Goal: Task Accomplishment & Management: Manage account settings

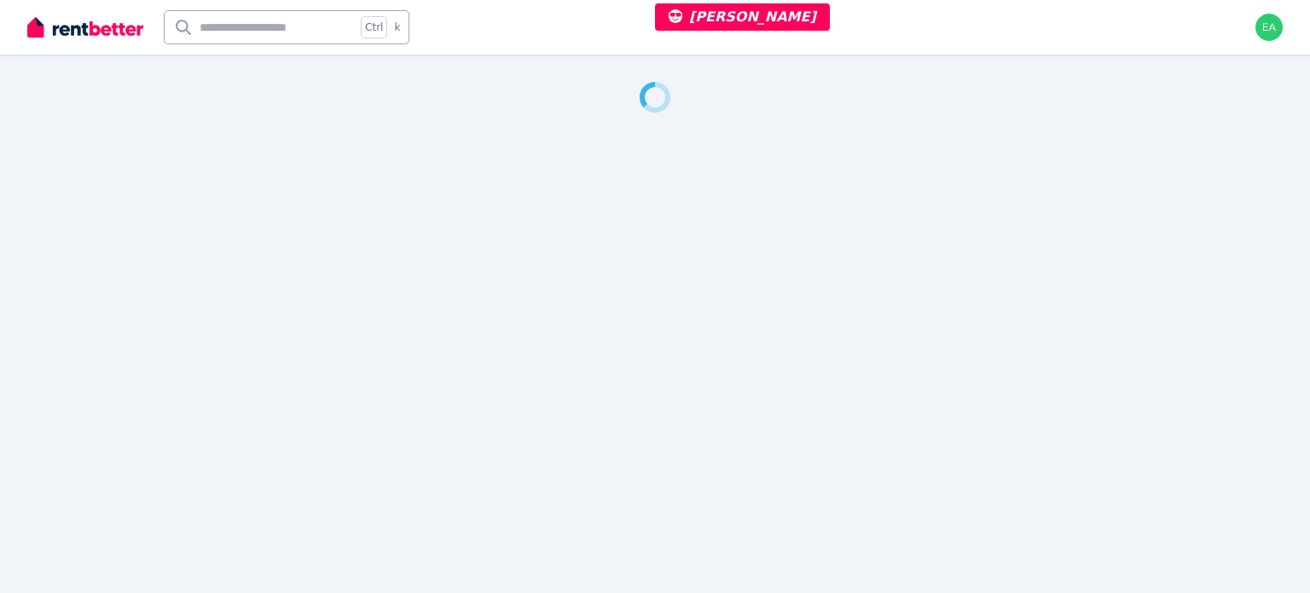
select select "***"
select select "**********"
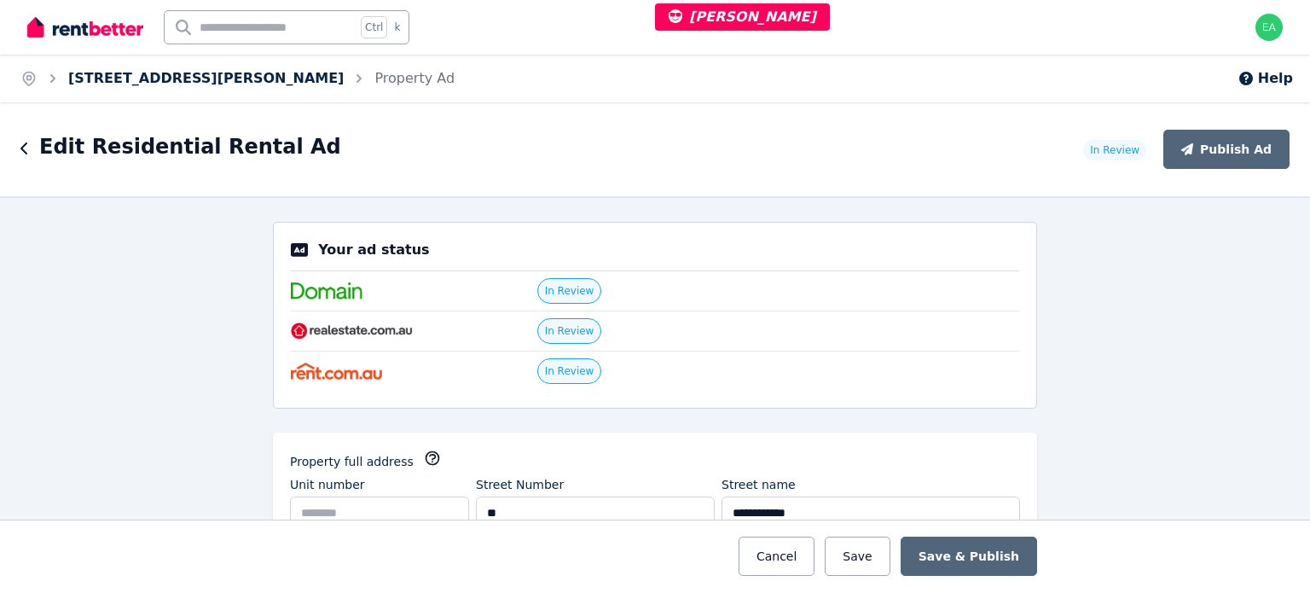
click at [171, 81] on link "7A Helen Avenue, Armidale" at bounding box center [205, 78] width 275 height 16
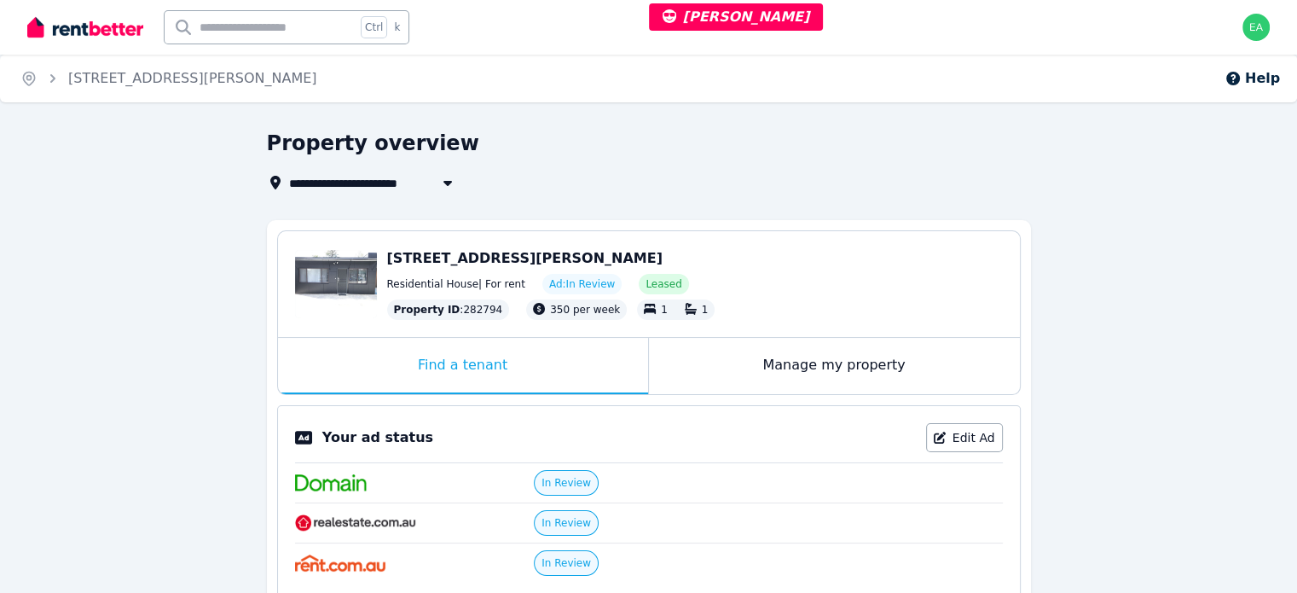
click at [697, 366] on div "Manage my property" at bounding box center [834, 366] width 371 height 56
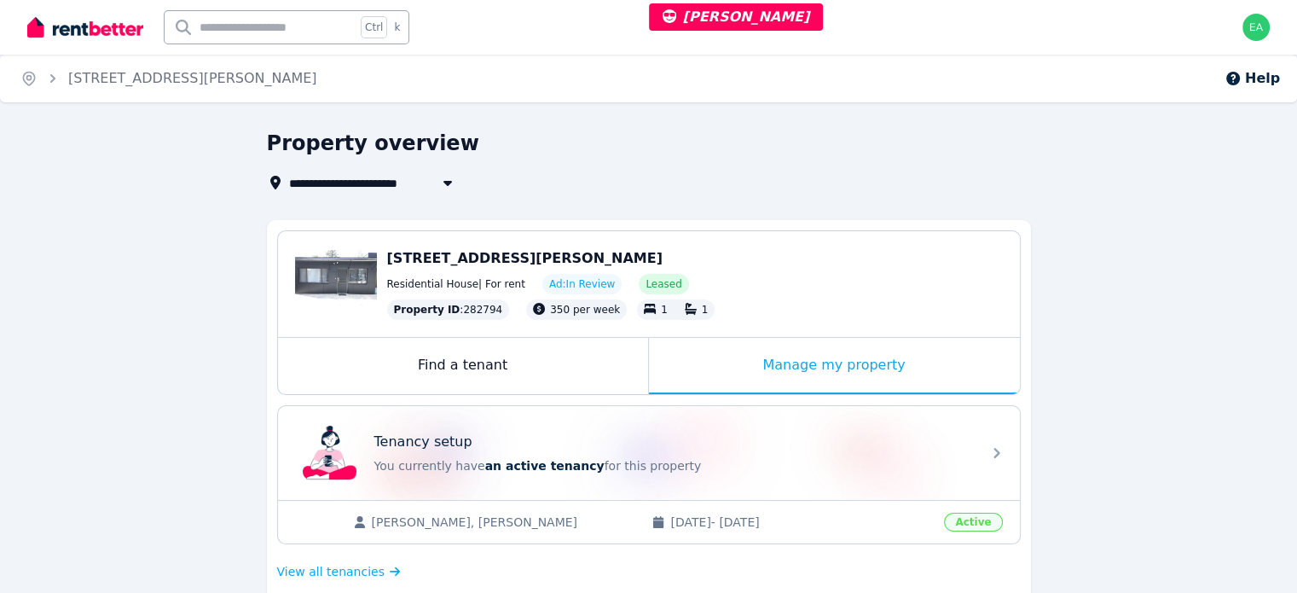
scroll to position [341, 0]
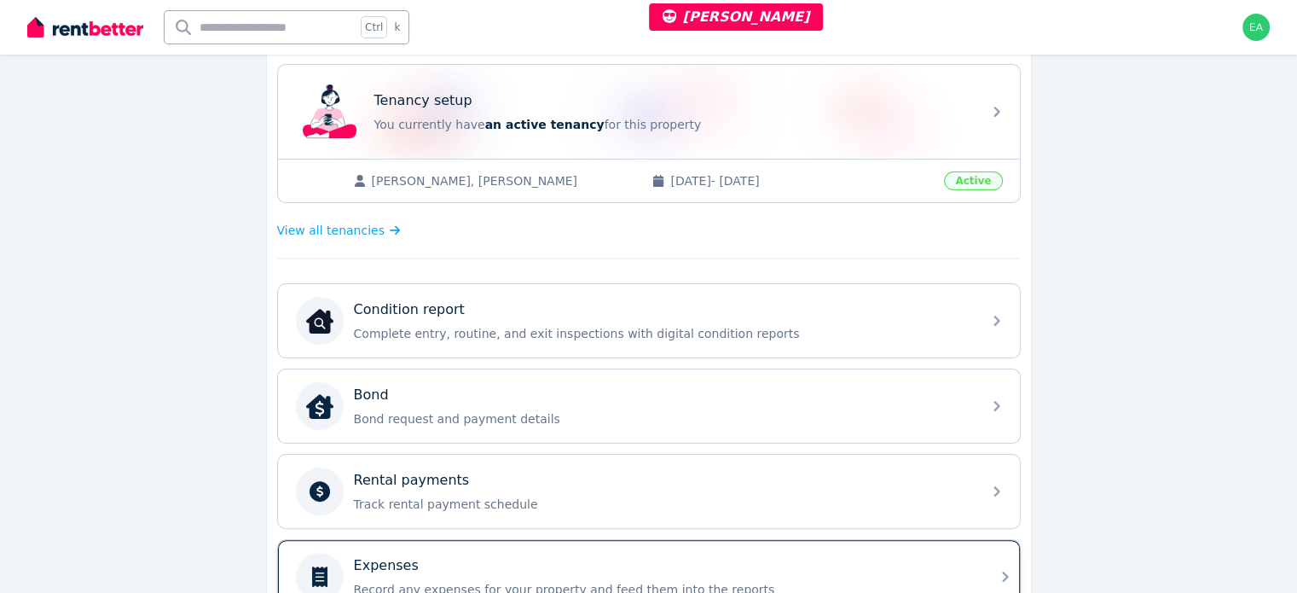
click at [787, 555] on div "Expenses" at bounding box center [663, 565] width 618 height 20
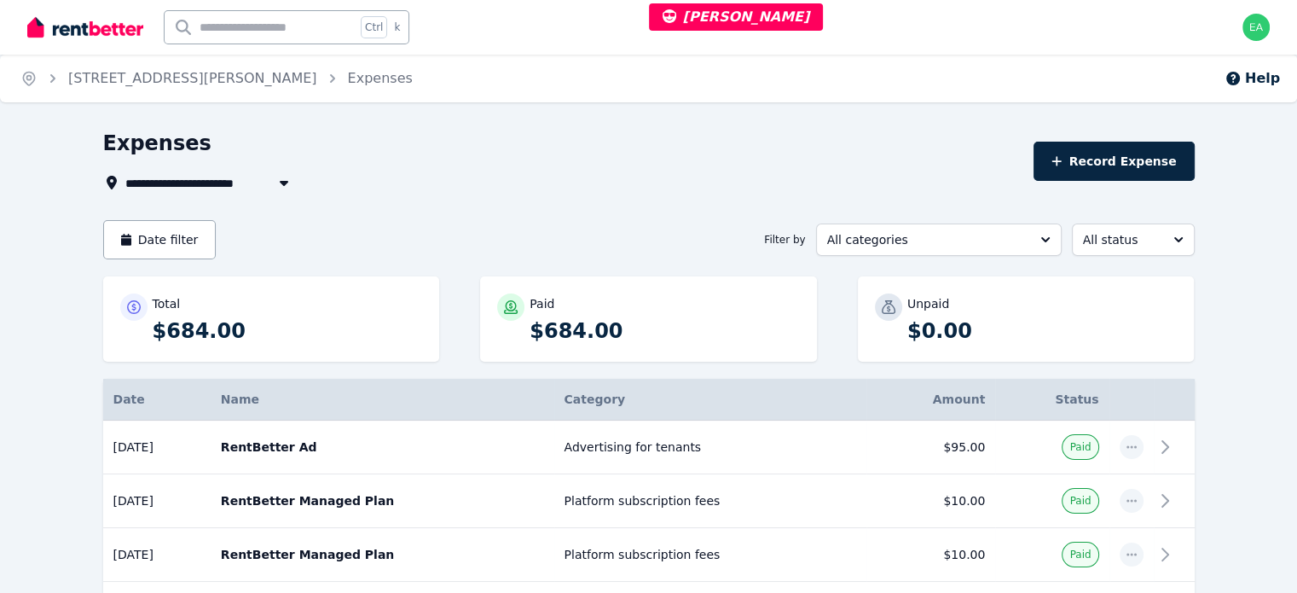
select select "***"
select select "**********"
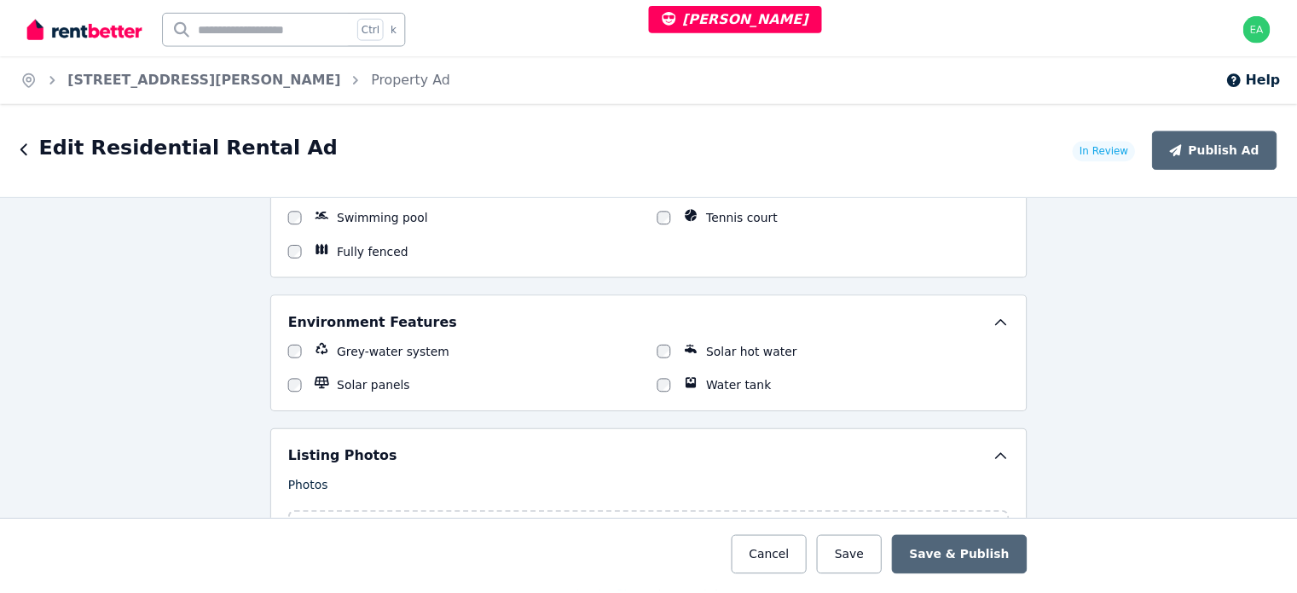
scroll to position [2303, 0]
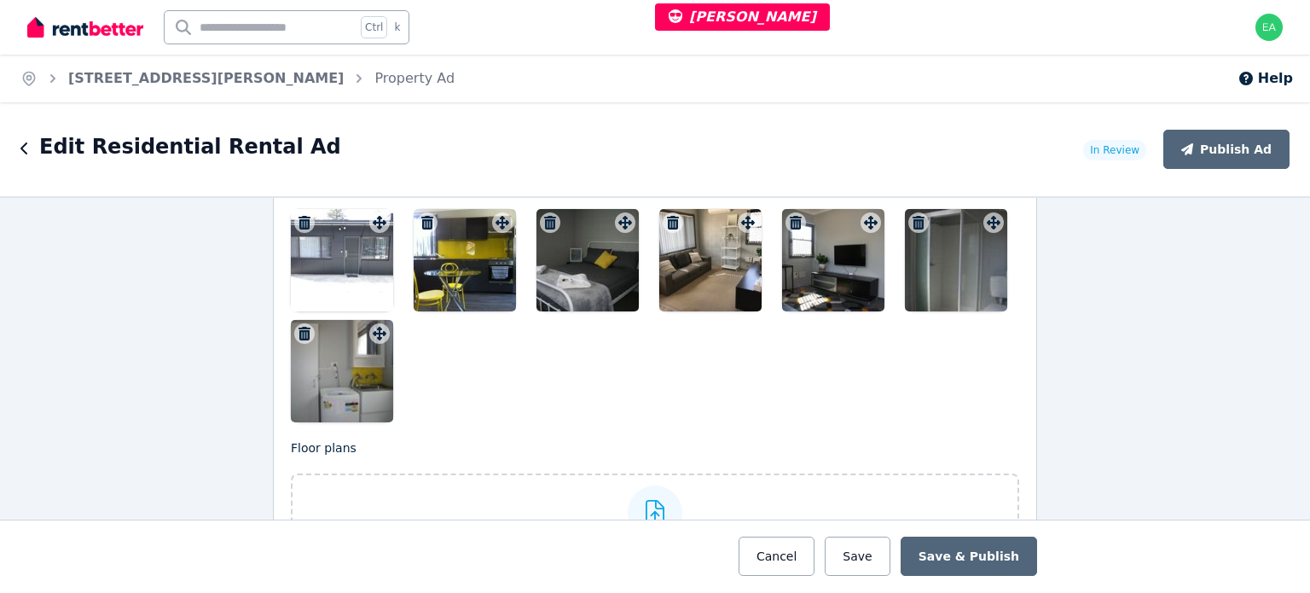
click at [328, 273] on div at bounding box center [342, 260] width 102 height 102
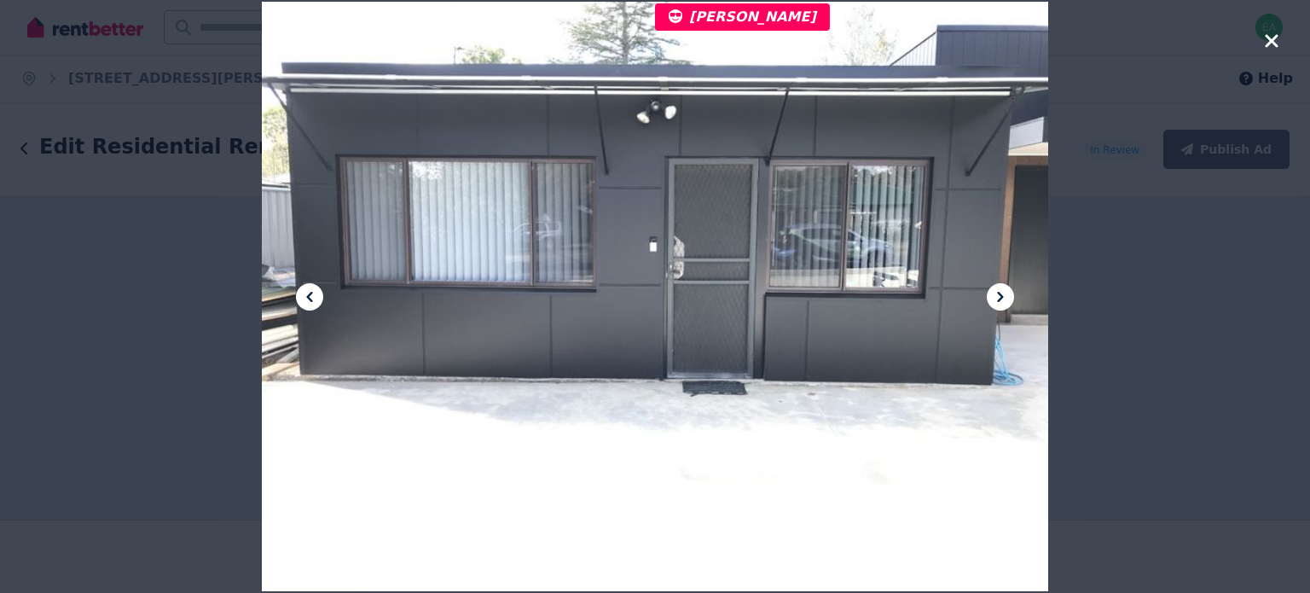
click at [993, 303] on icon at bounding box center [1000, 297] width 20 height 20
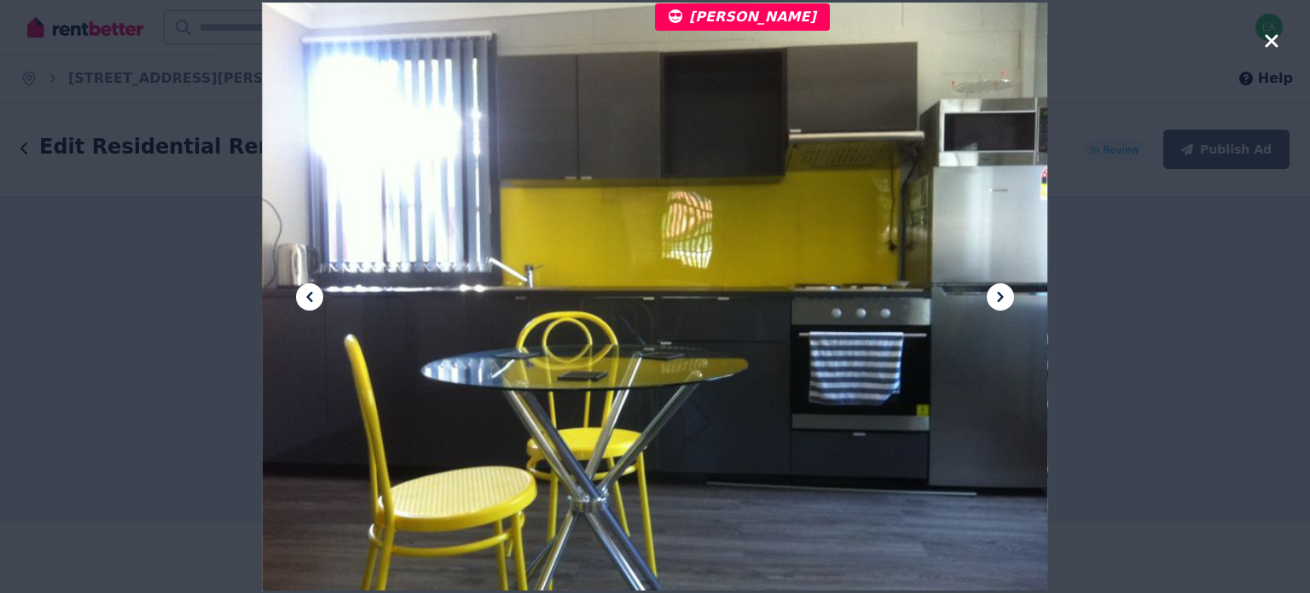
click at [993, 303] on icon at bounding box center [1000, 297] width 20 height 20
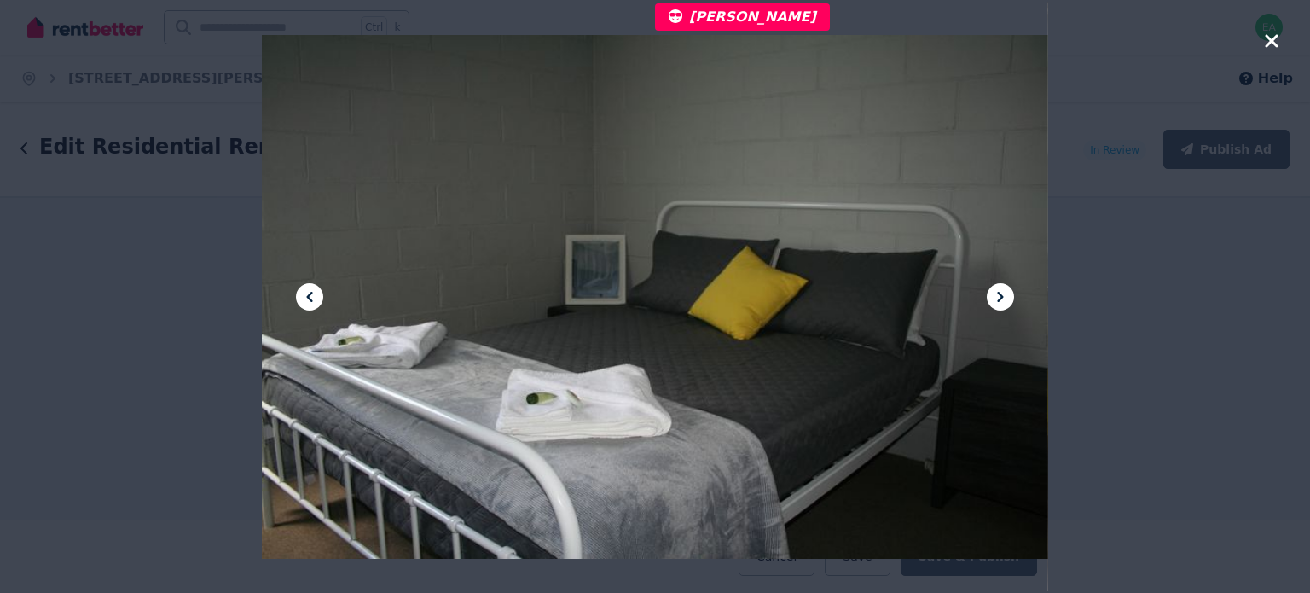
click at [993, 303] on icon at bounding box center [1000, 297] width 20 height 20
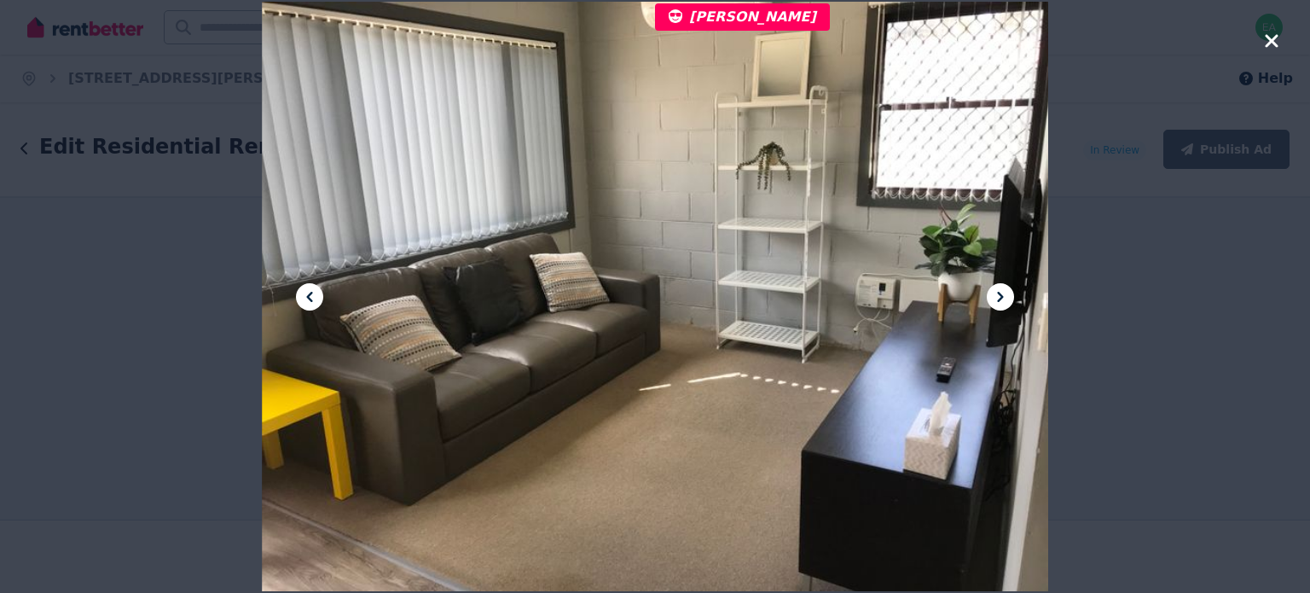
click at [993, 303] on icon at bounding box center [1000, 297] width 20 height 20
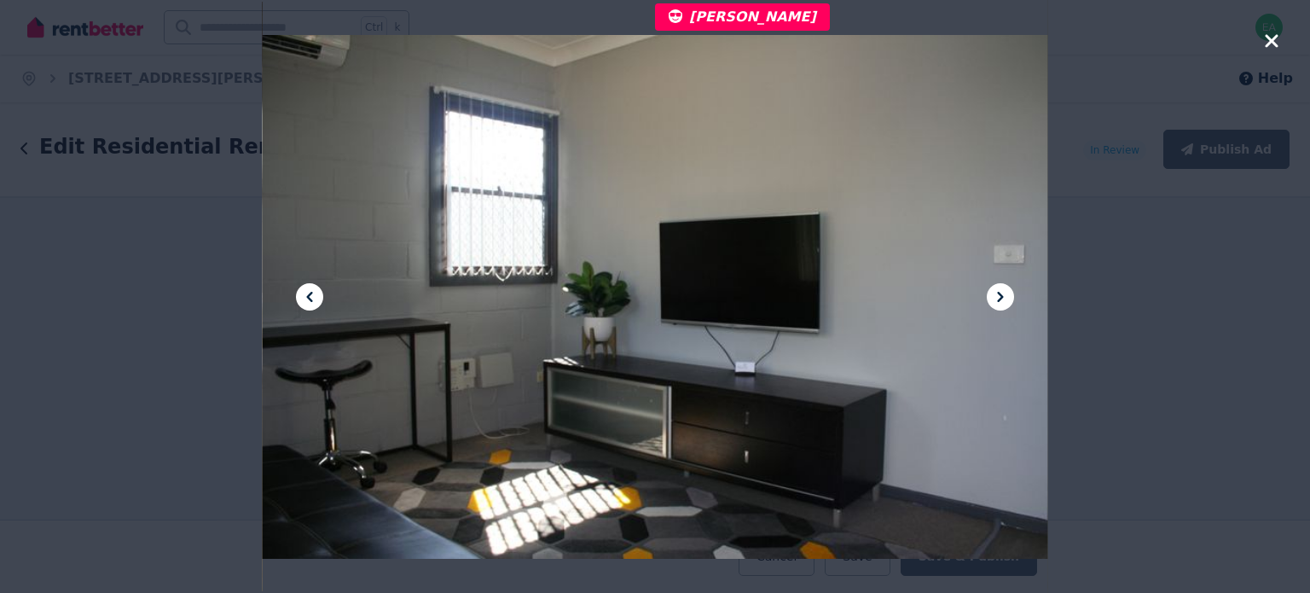
click at [993, 303] on icon at bounding box center [1000, 297] width 20 height 20
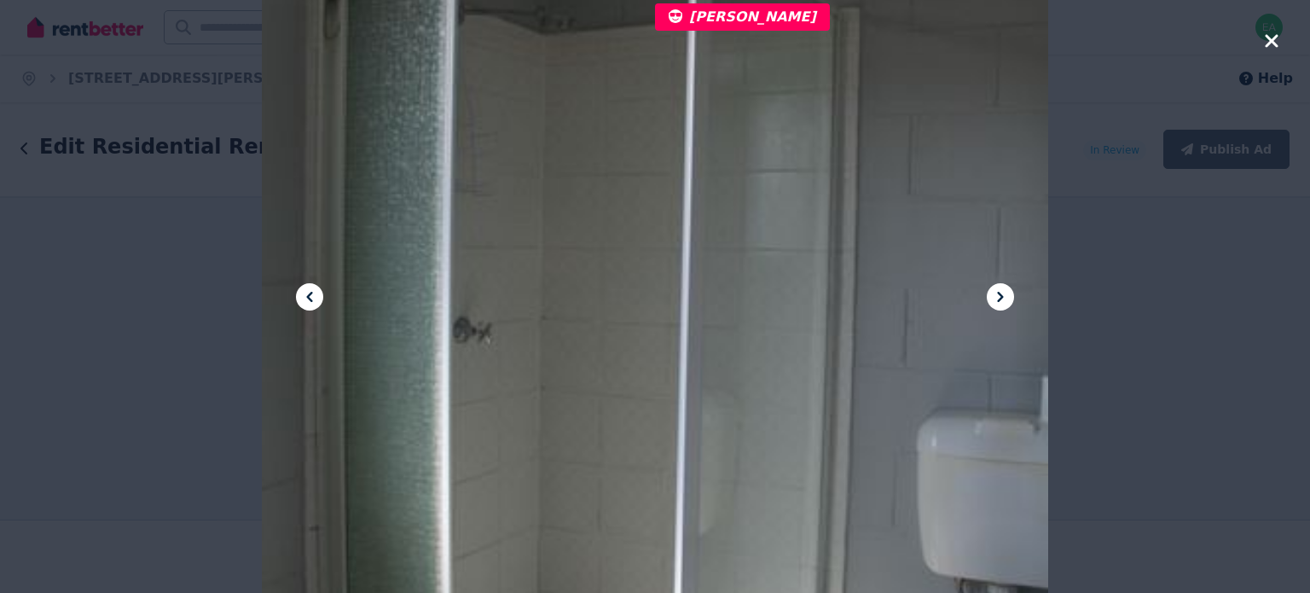
click at [993, 303] on icon at bounding box center [1000, 297] width 20 height 20
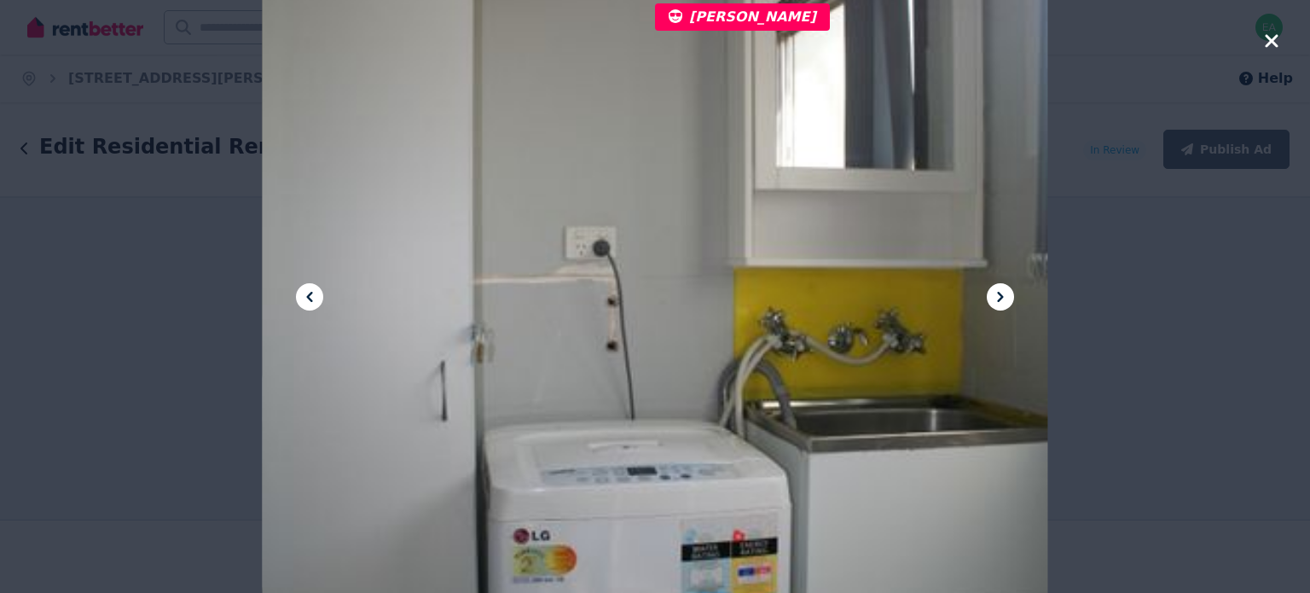
click at [993, 303] on icon at bounding box center [1000, 297] width 20 height 20
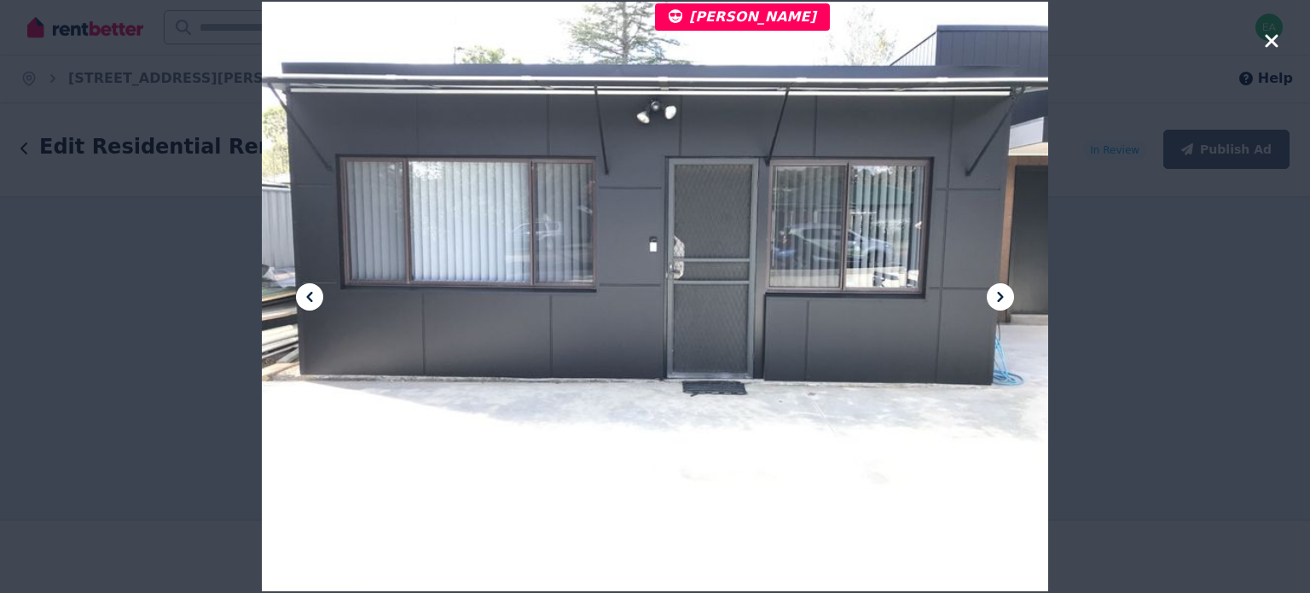
click at [993, 303] on icon at bounding box center [1000, 297] width 20 height 20
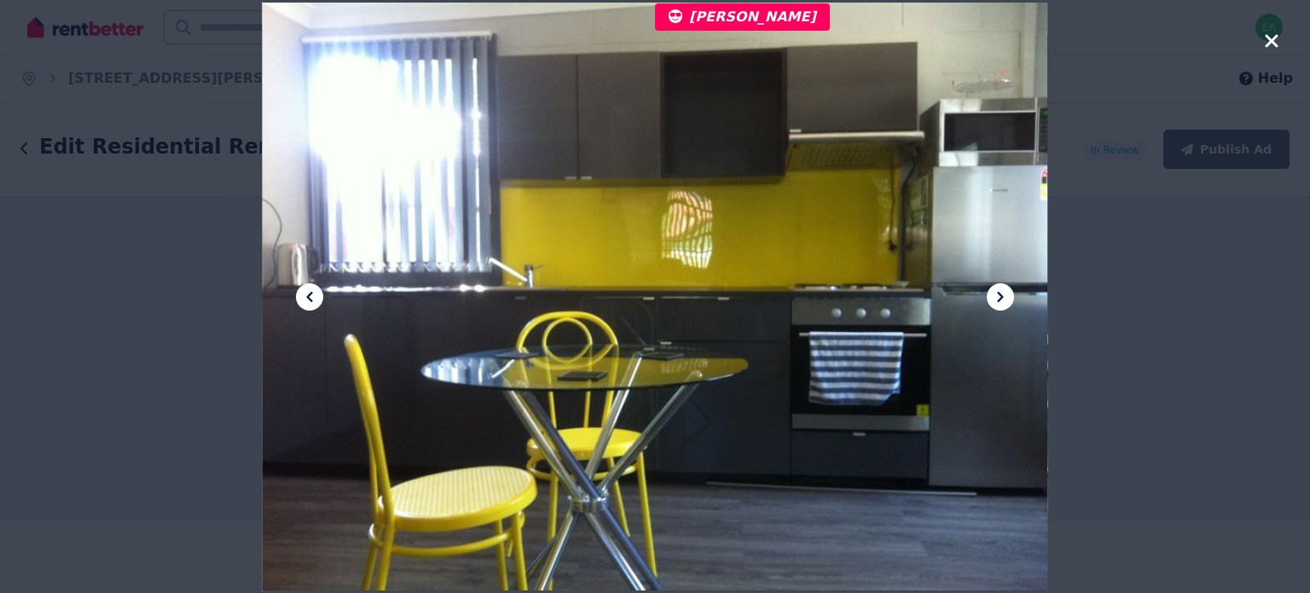
click at [993, 303] on icon at bounding box center [1000, 297] width 20 height 20
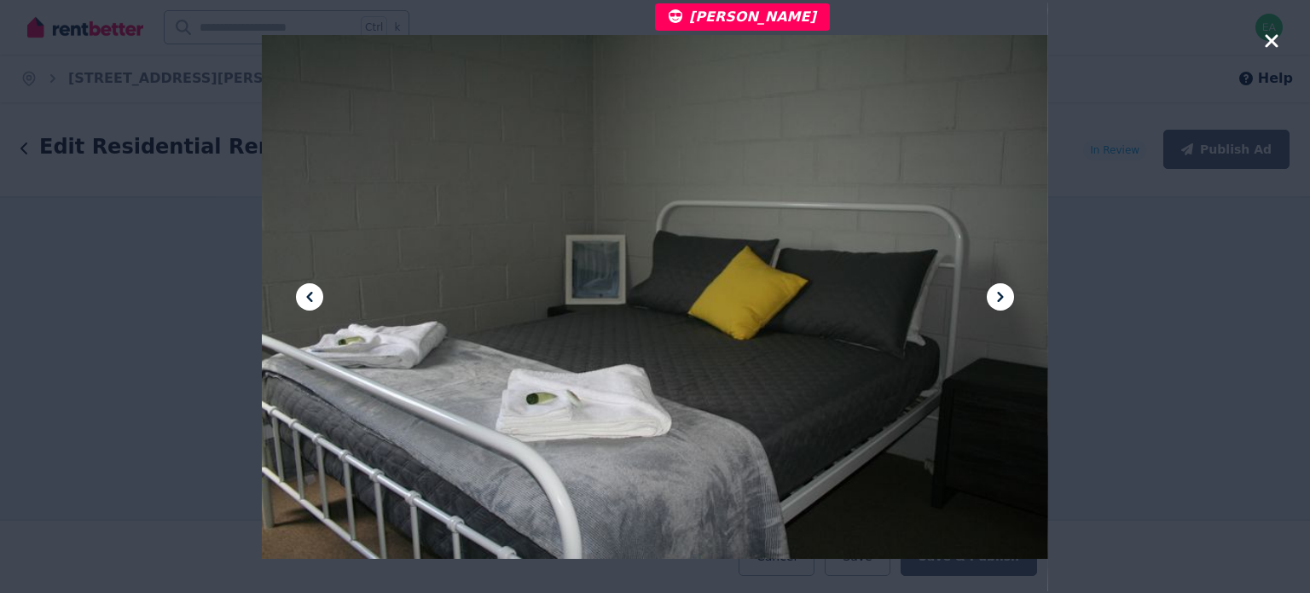
click at [993, 303] on icon at bounding box center [1000, 297] width 20 height 20
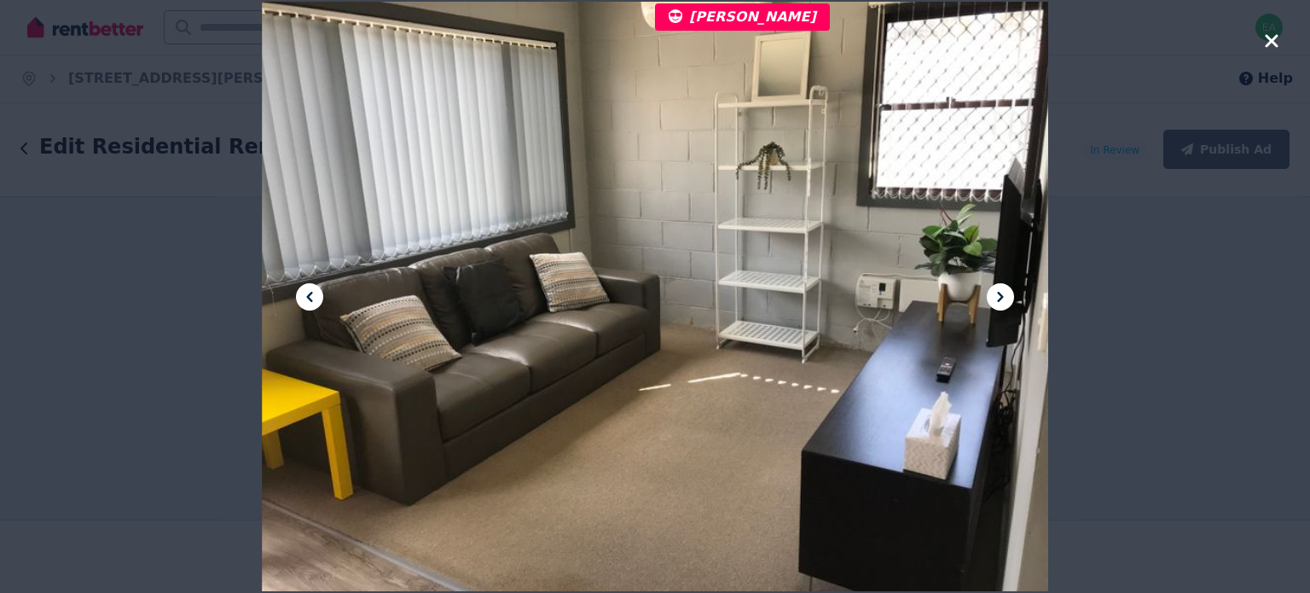
click at [993, 303] on icon at bounding box center [1000, 297] width 20 height 20
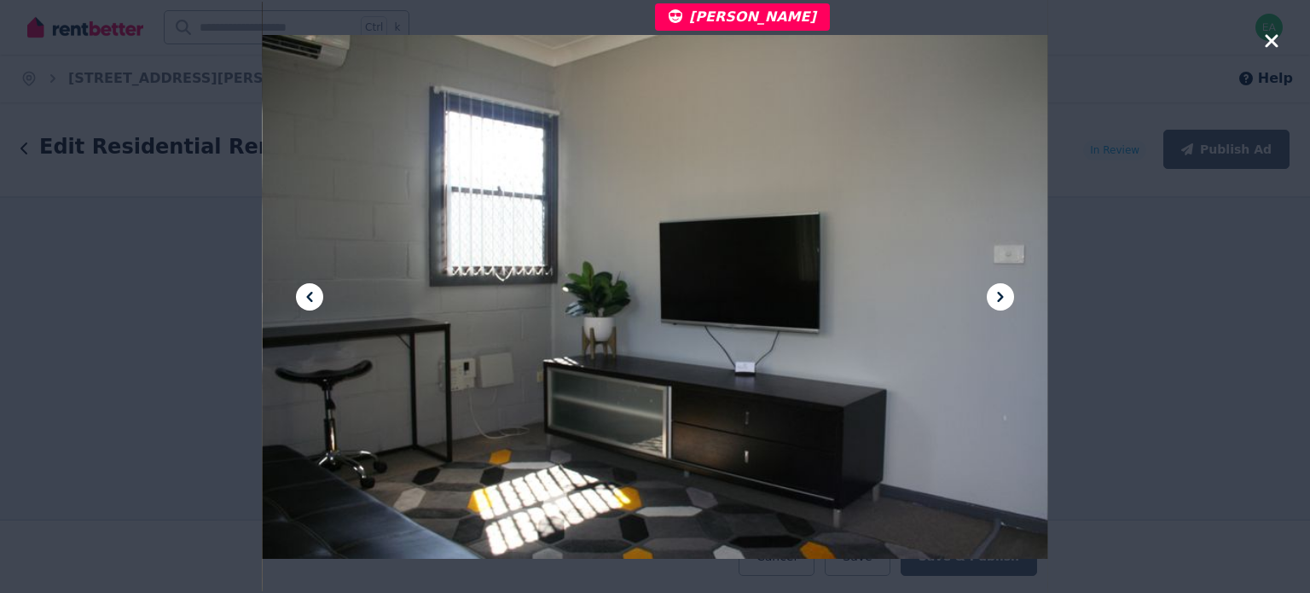
click at [993, 303] on icon at bounding box center [1000, 297] width 20 height 20
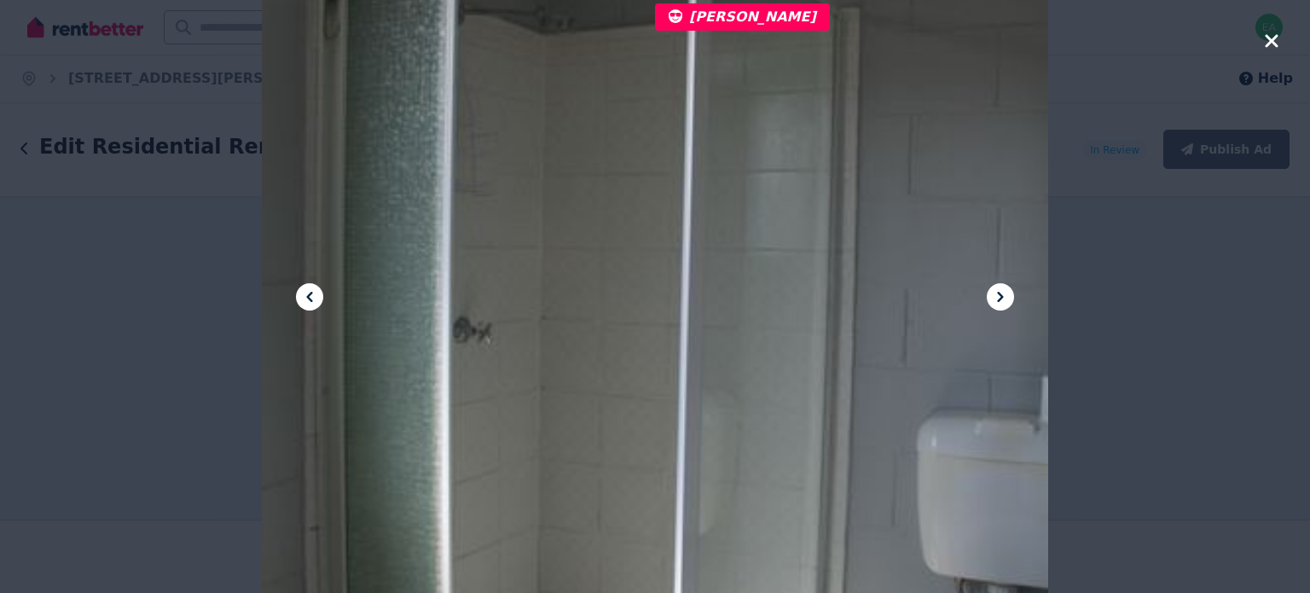
click at [993, 303] on icon at bounding box center [1000, 297] width 20 height 20
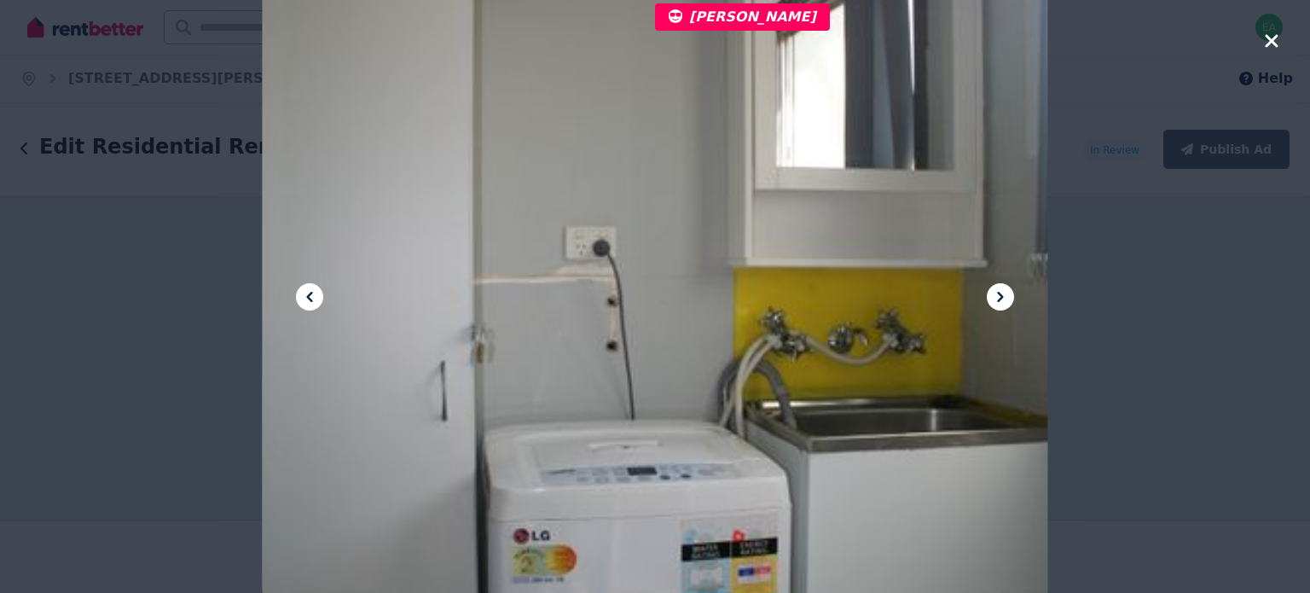
click at [1268, 43] on icon "button" at bounding box center [1271, 40] width 13 height 13
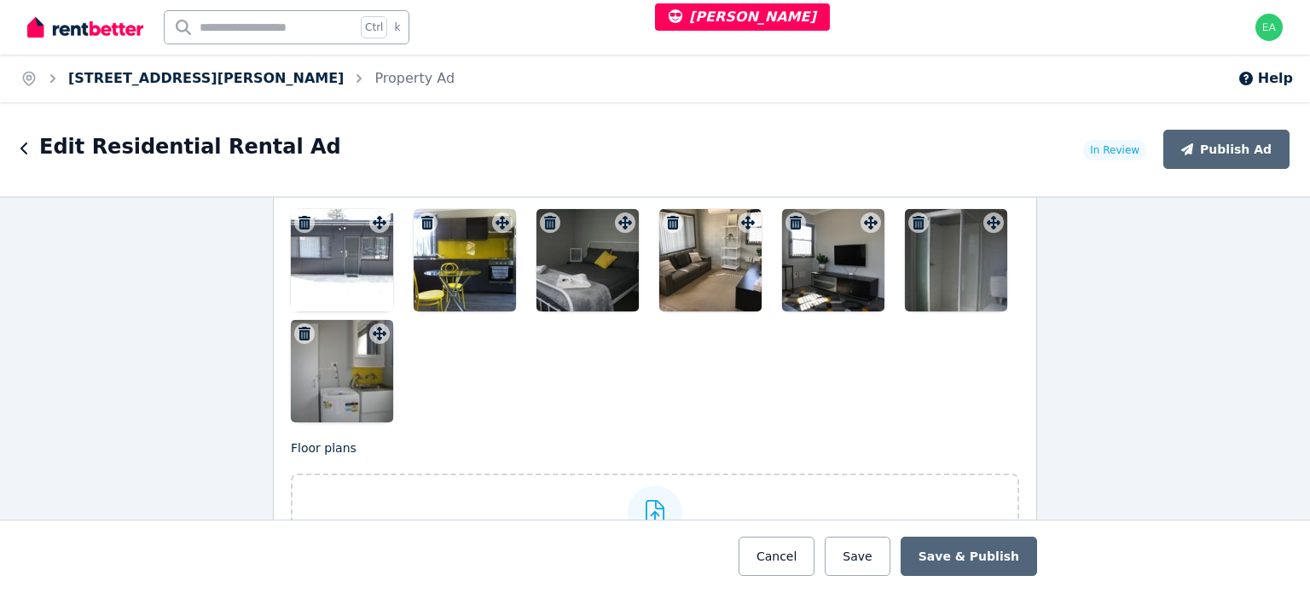
click at [194, 71] on link "7A Helen Avenue, Armidale" at bounding box center [205, 78] width 275 height 16
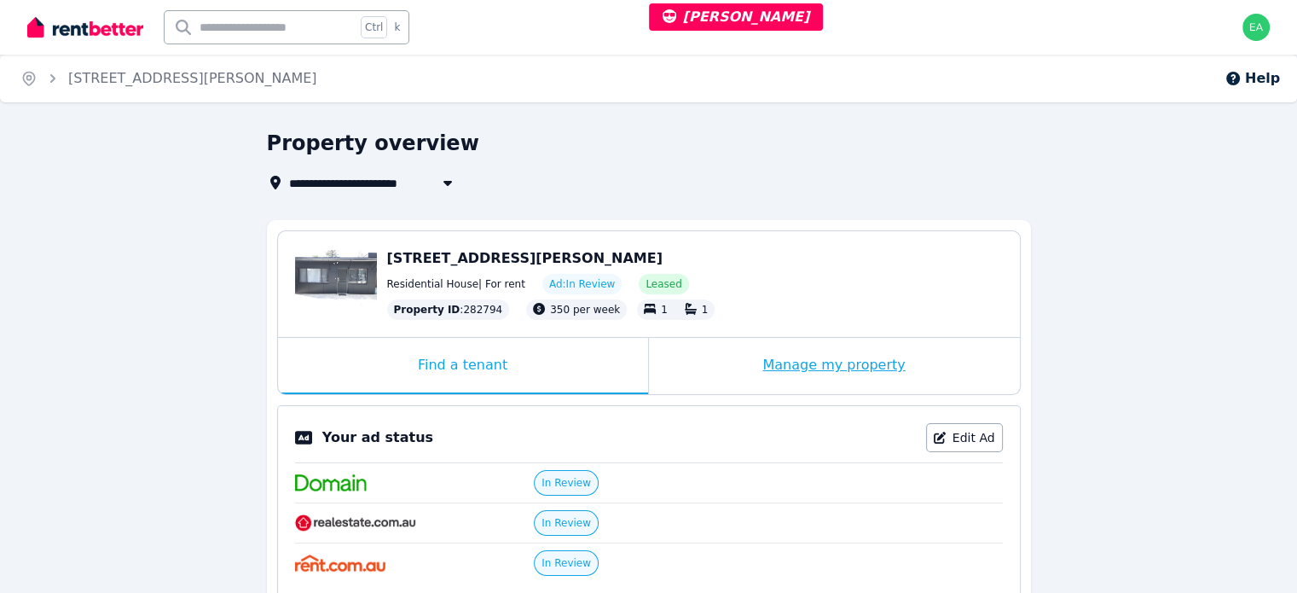
click at [710, 368] on div "Manage my property" at bounding box center [834, 366] width 371 height 56
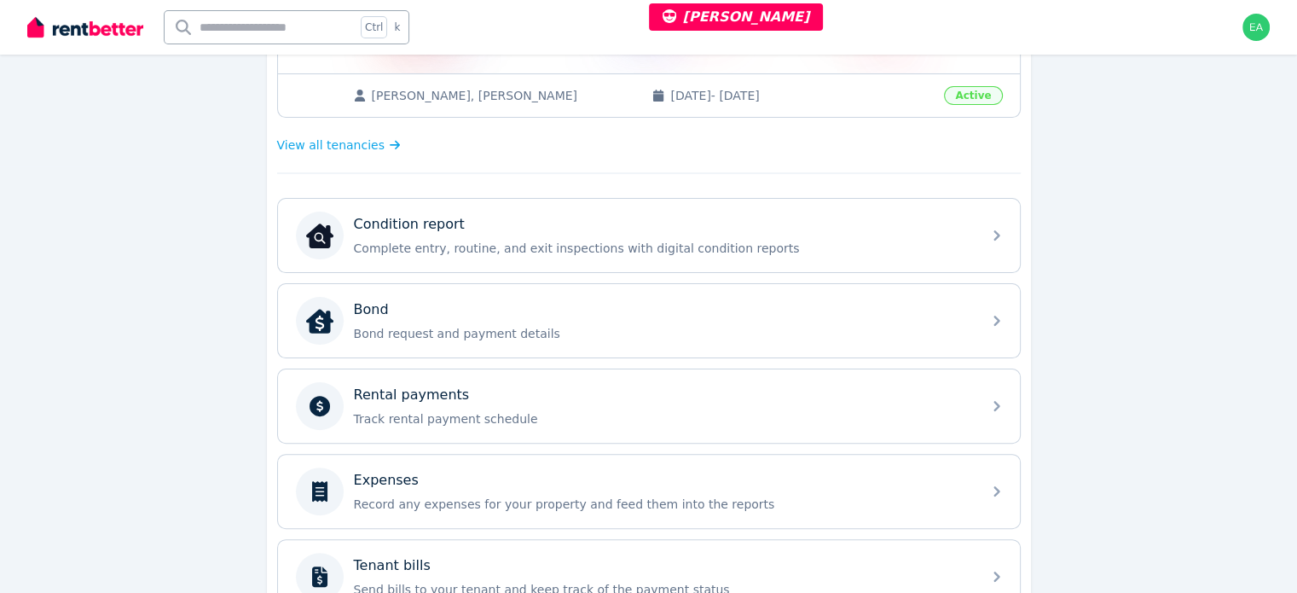
scroll to position [512, 0]
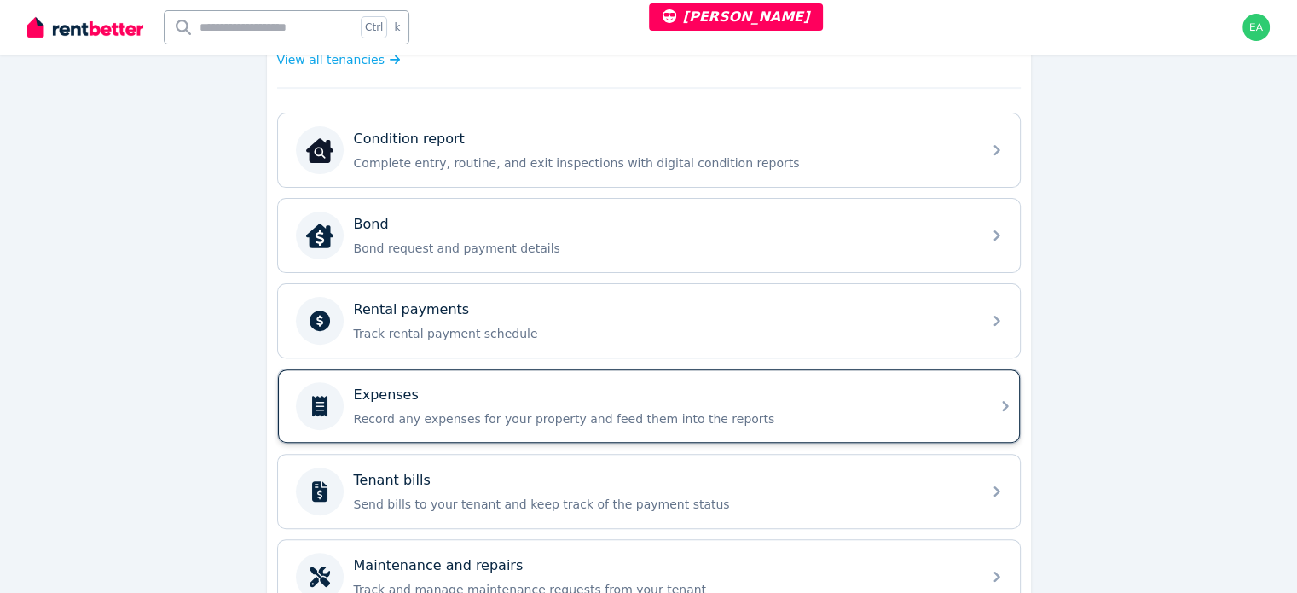
click at [868, 404] on div "Expenses Record any expenses for your property and feed them into the reports" at bounding box center [663, 406] width 618 height 43
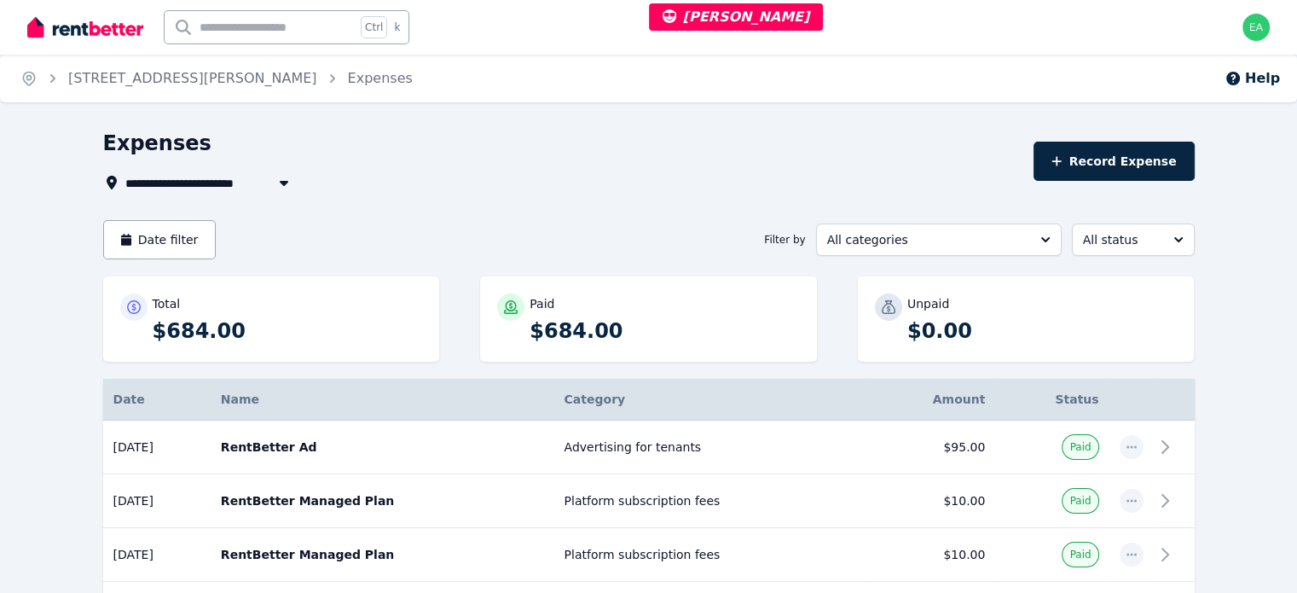
select select "***"
select select "**********"
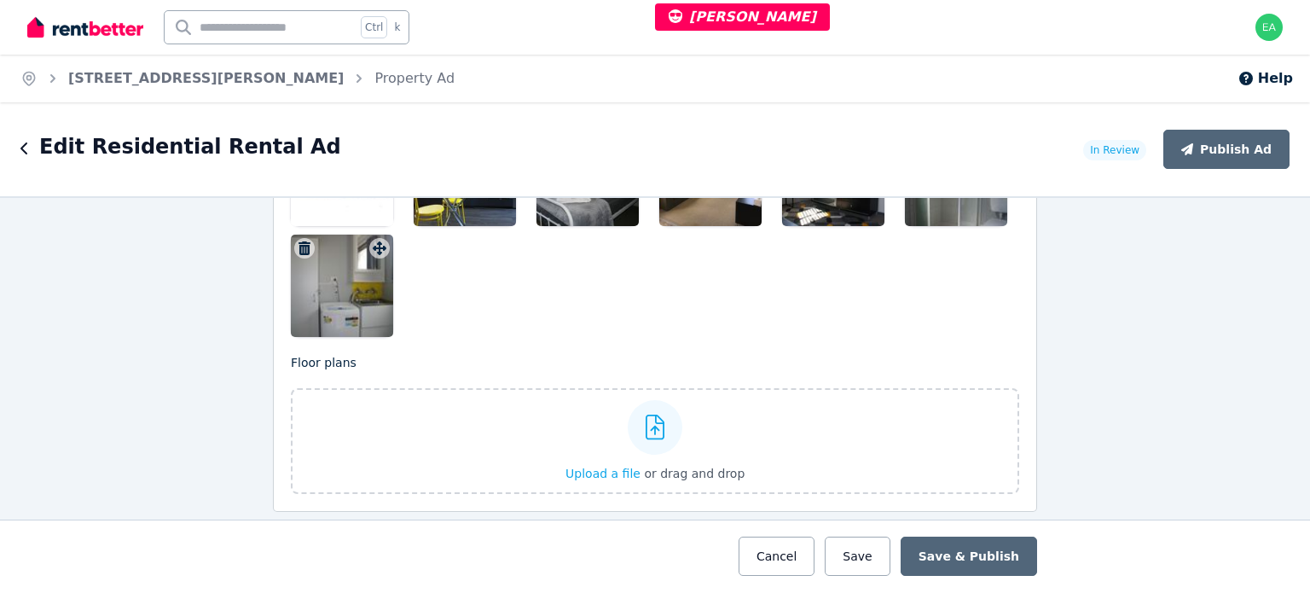
scroll to position [2218, 0]
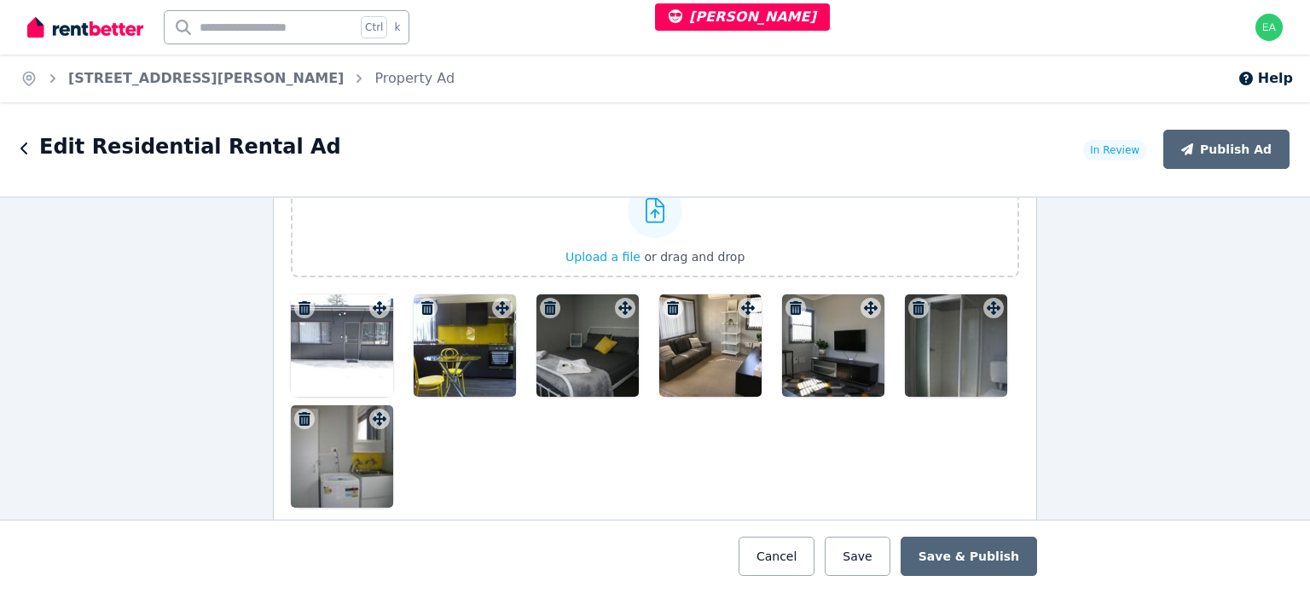
click at [362, 344] on div at bounding box center [342, 345] width 102 height 102
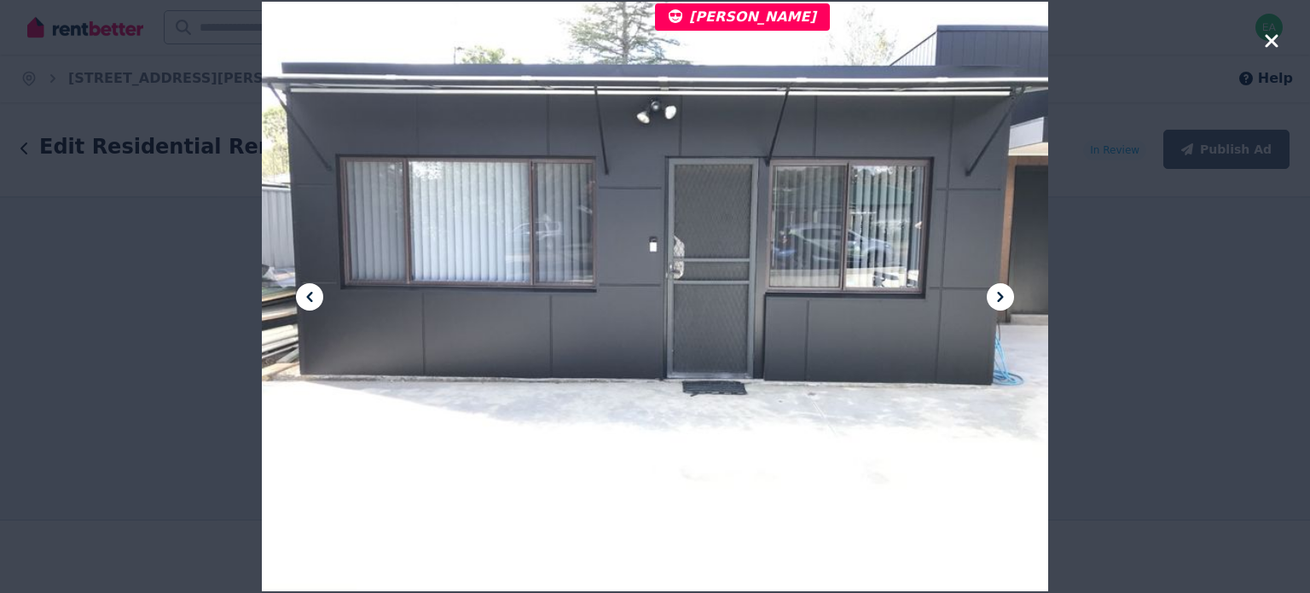
click at [1003, 299] on icon at bounding box center [1000, 297] width 20 height 20
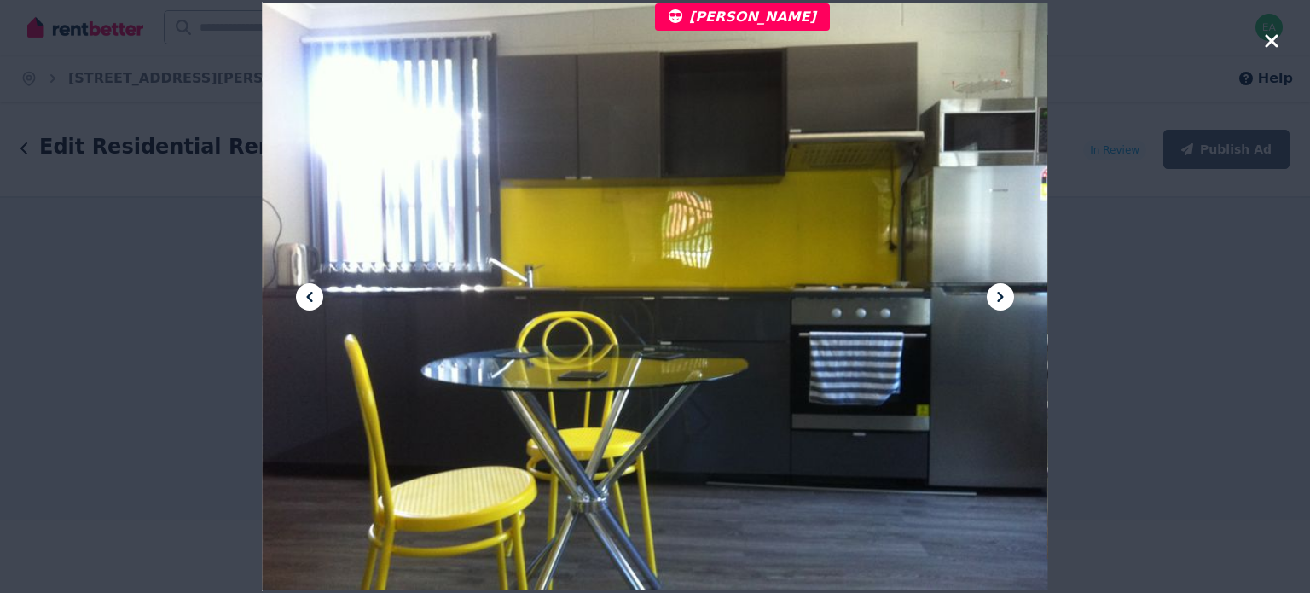
click at [1003, 299] on icon at bounding box center [1000, 297] width 20 height 20
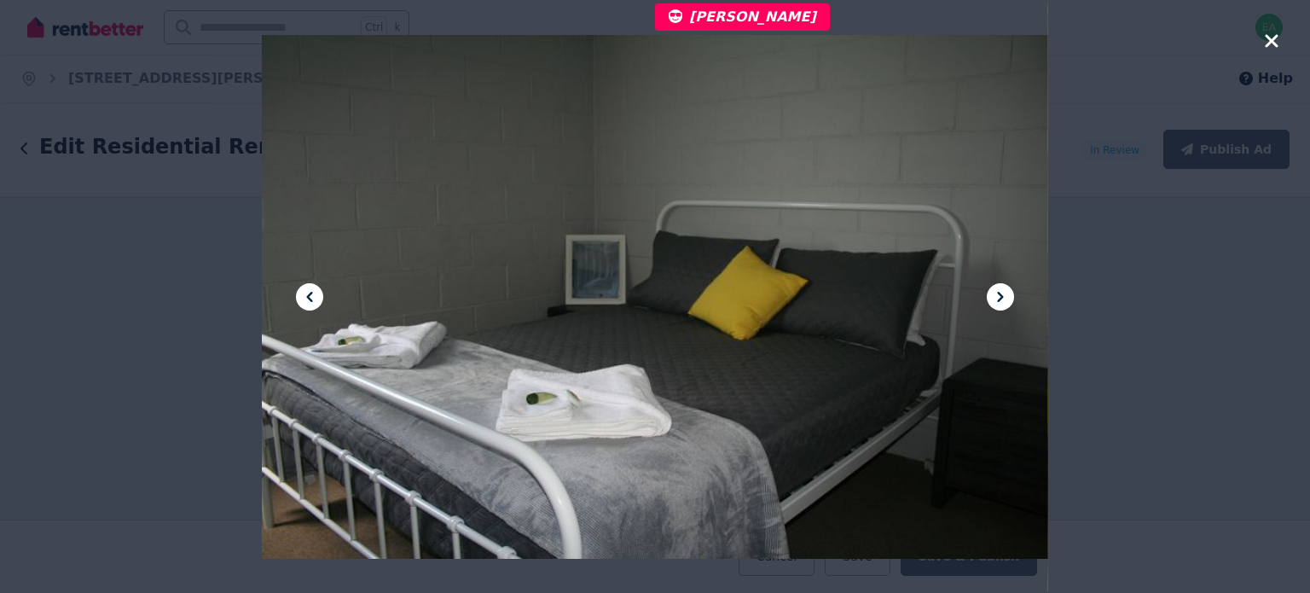
click at [1003, 299] on icon at bounding box center [1000, 297] width 20 height 20
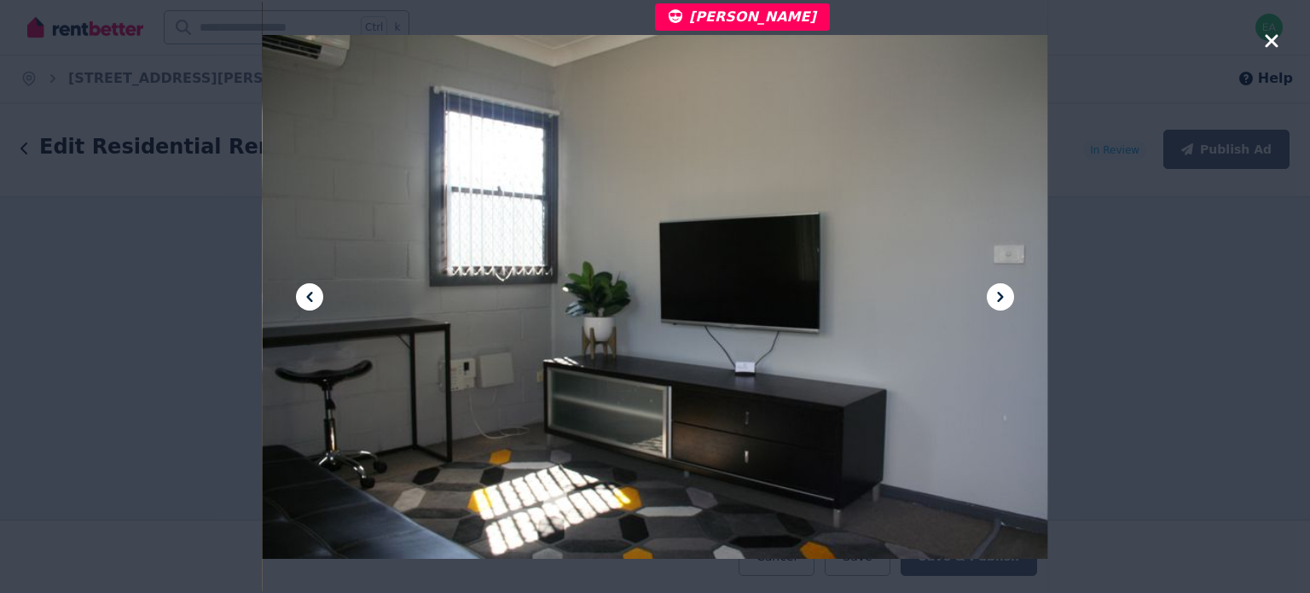
click at [1003, 299] on icon at bounding box center [1000, 297] width 20 height 20
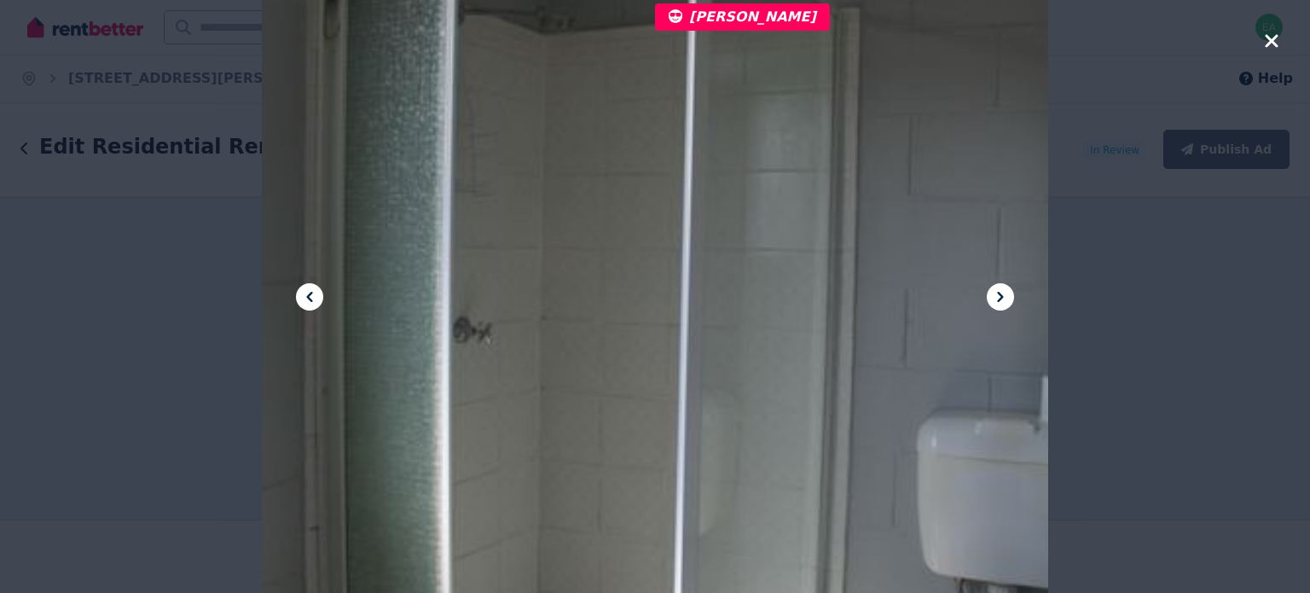
click at [1003, 299] on icon at bounding box center [1000, 297] width 20 height 20
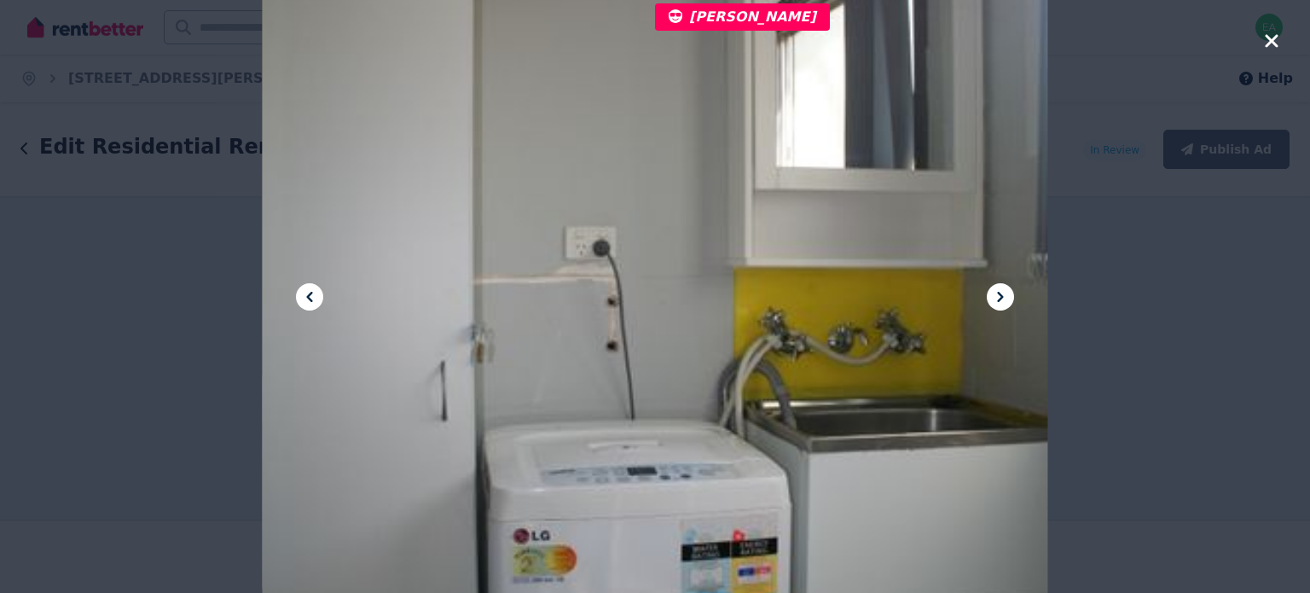
click at [1003, 299] on icon at bounding box center [1000, 297] width 20 height 20
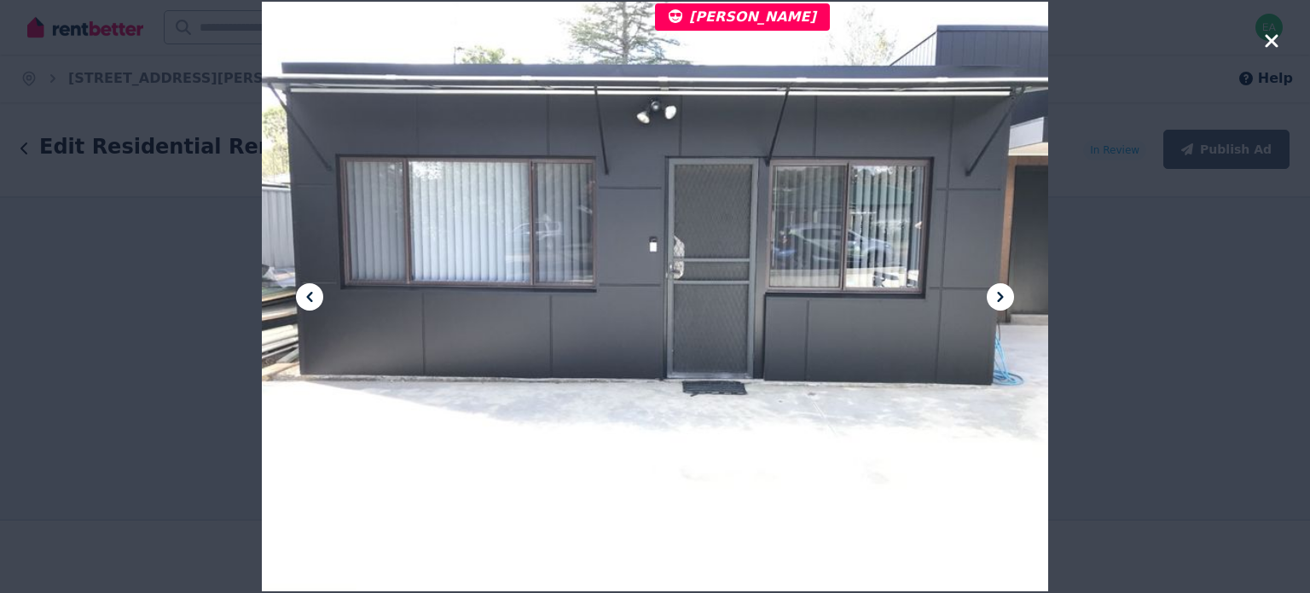
click at [1003, 299] on icon at bounding box center [1000, 297] width 20 height 20
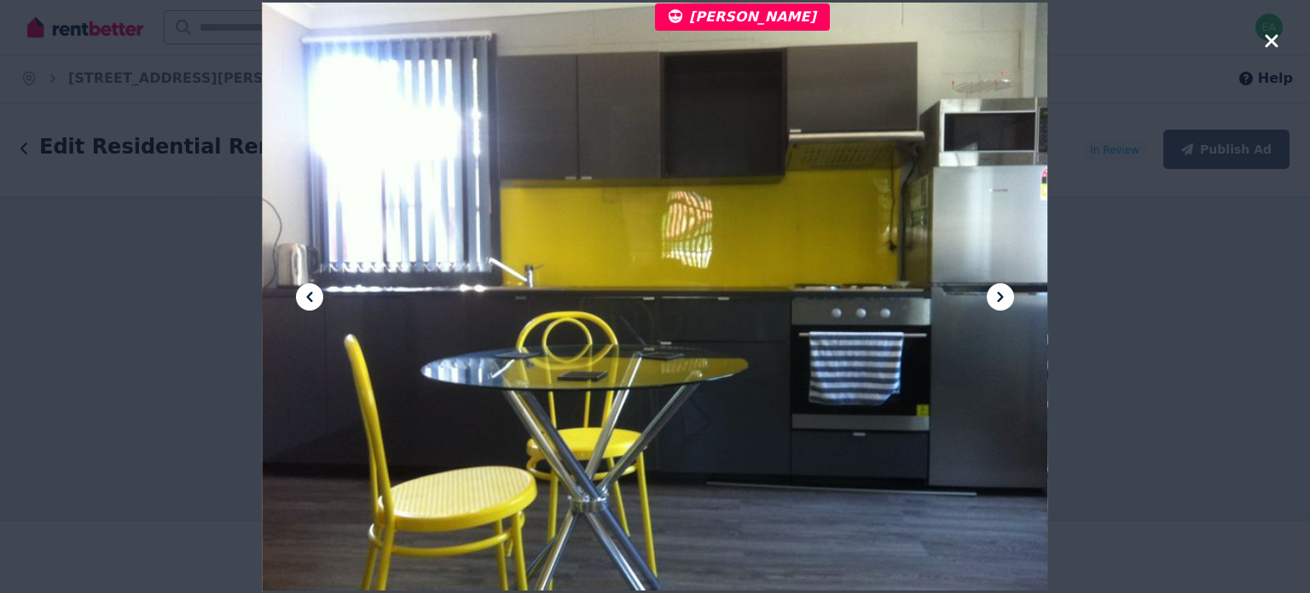
click at [1003, 299] on icon at bounding box center [1000, 297] width 20 height 20
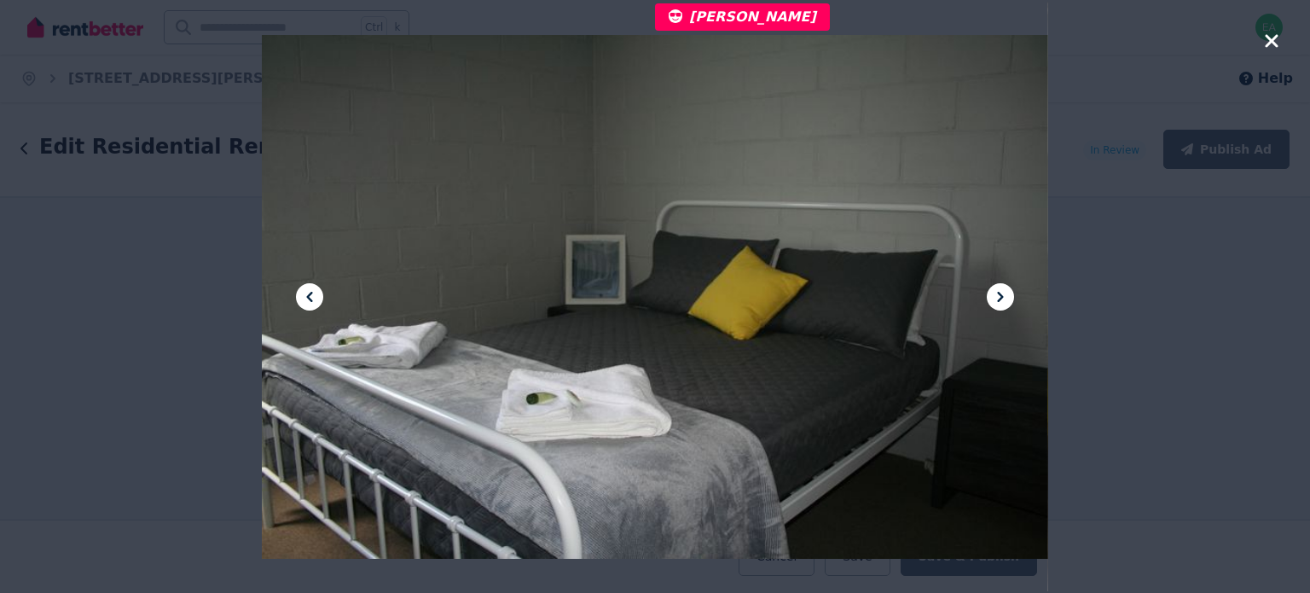
click at [1003, 299] on icon at bounding box center [1000, 297] width 20 height 20
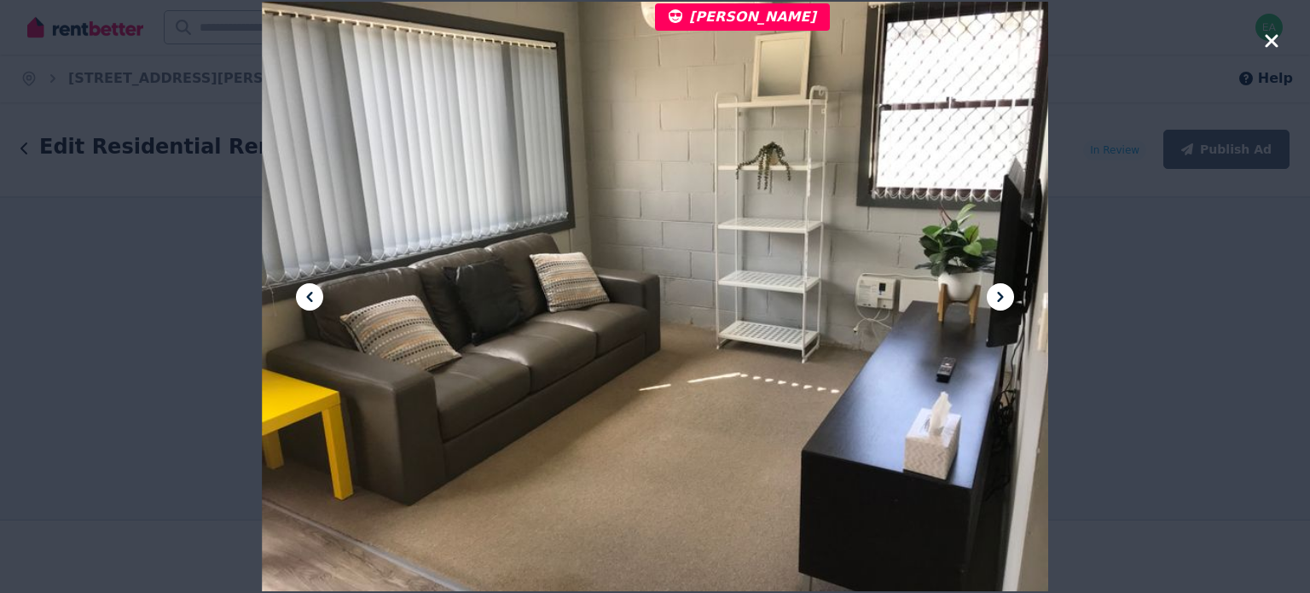
click at [1264, 44] on icon "button" at bounding box center [1271, 41] width 15 height 20
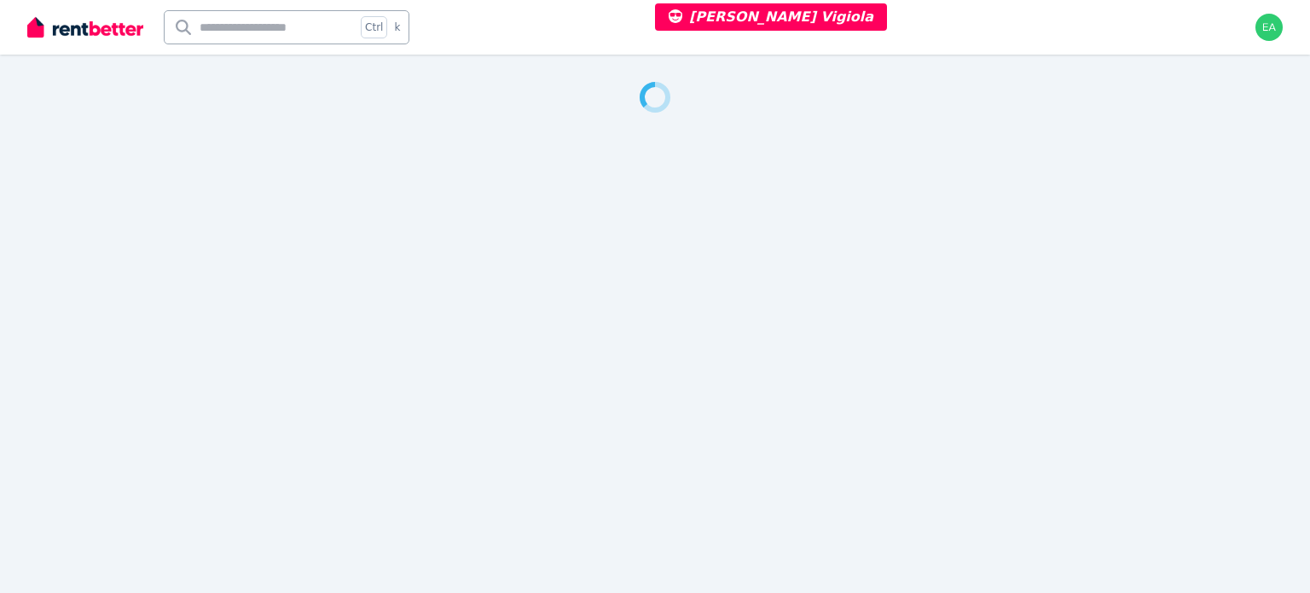
select select "***"
select select "**********"
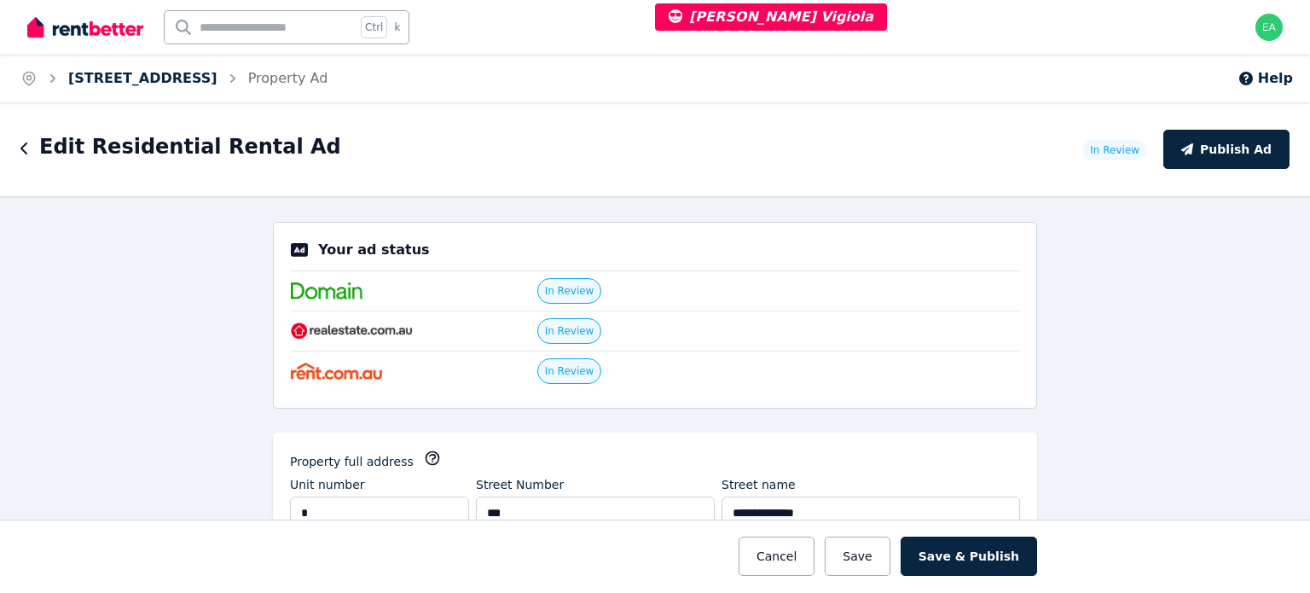
click at [208, 84] on link "8/313 Bunnerong Road, Maroubra" at bounding box center [142, 78] width 149 height 16
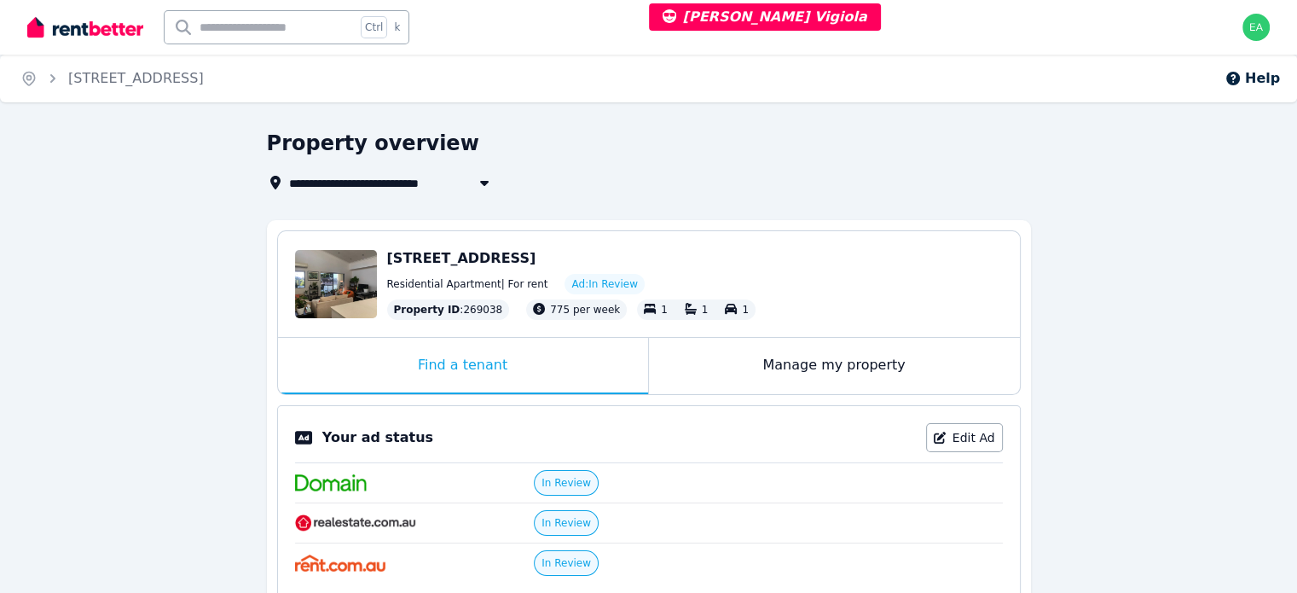
click at [693, 363] on div "Manage my property" at bounding box center [834, 366] width 371 height 56
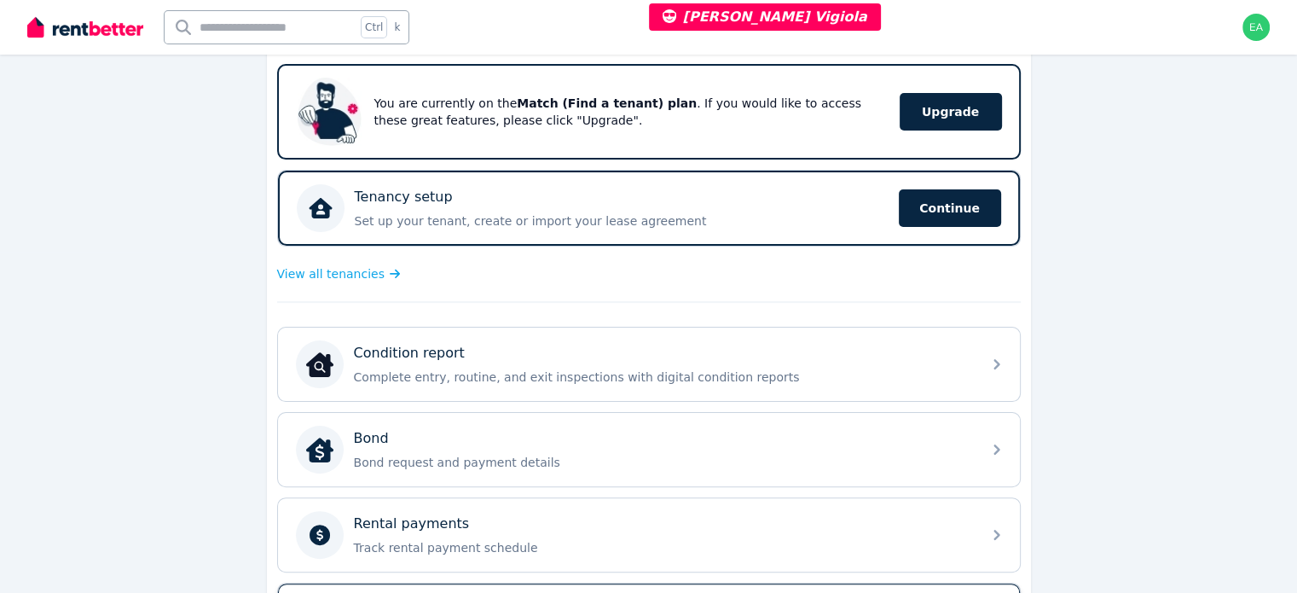
scroll to position [512, 0]
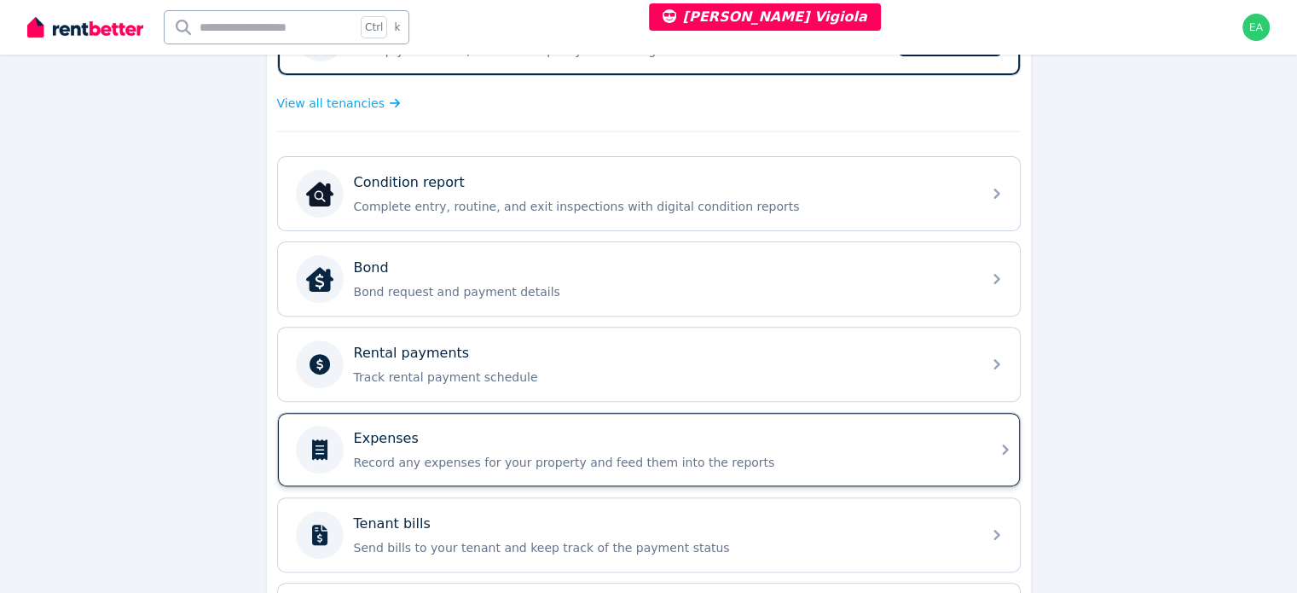
click at [877, 454] on p "Record any expenses for your property and feed them into the reports" at bounding box center [663, 462] width 618 height 17
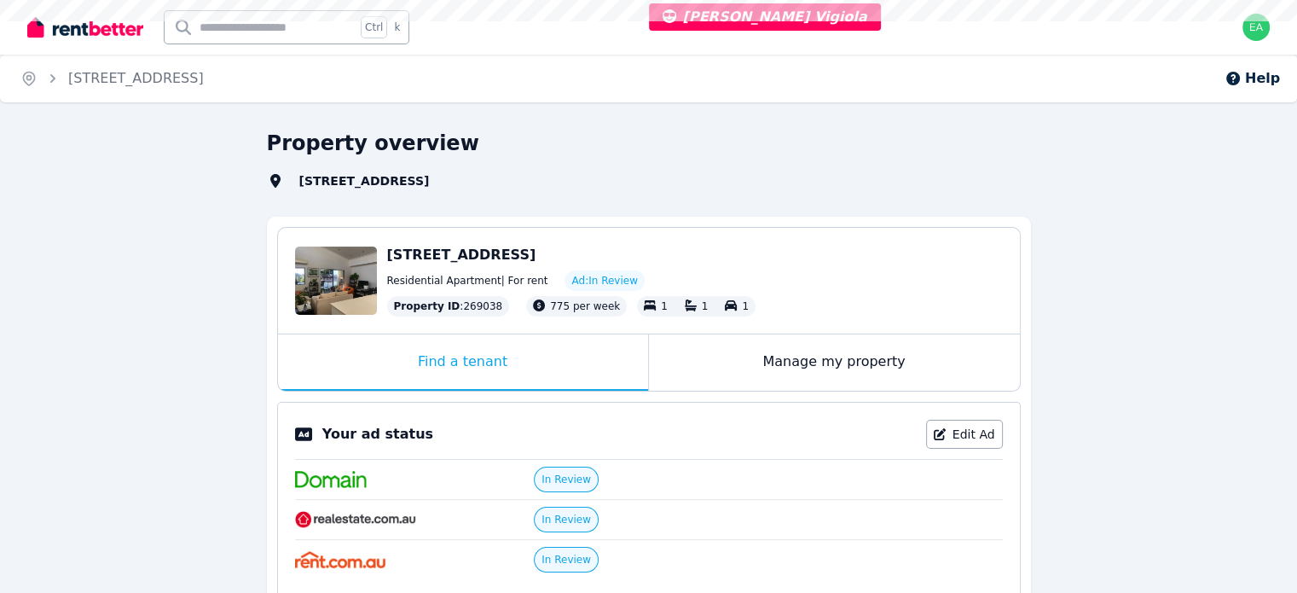
select select "***"
select select "**********"
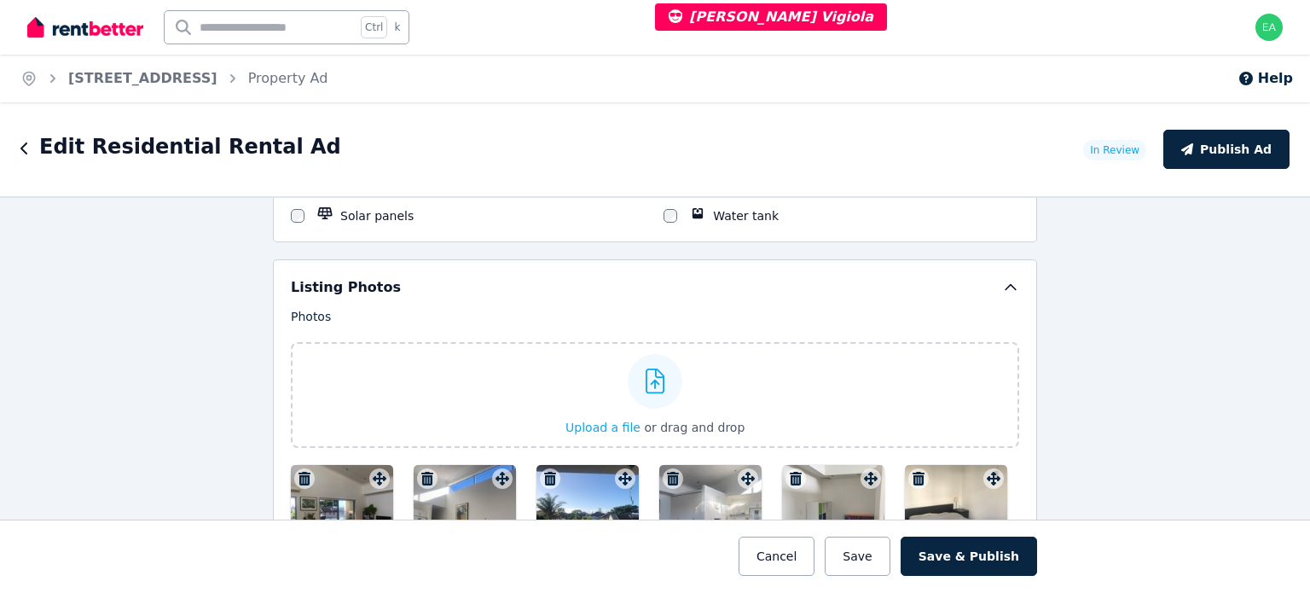
scroll to position [2303, 0]
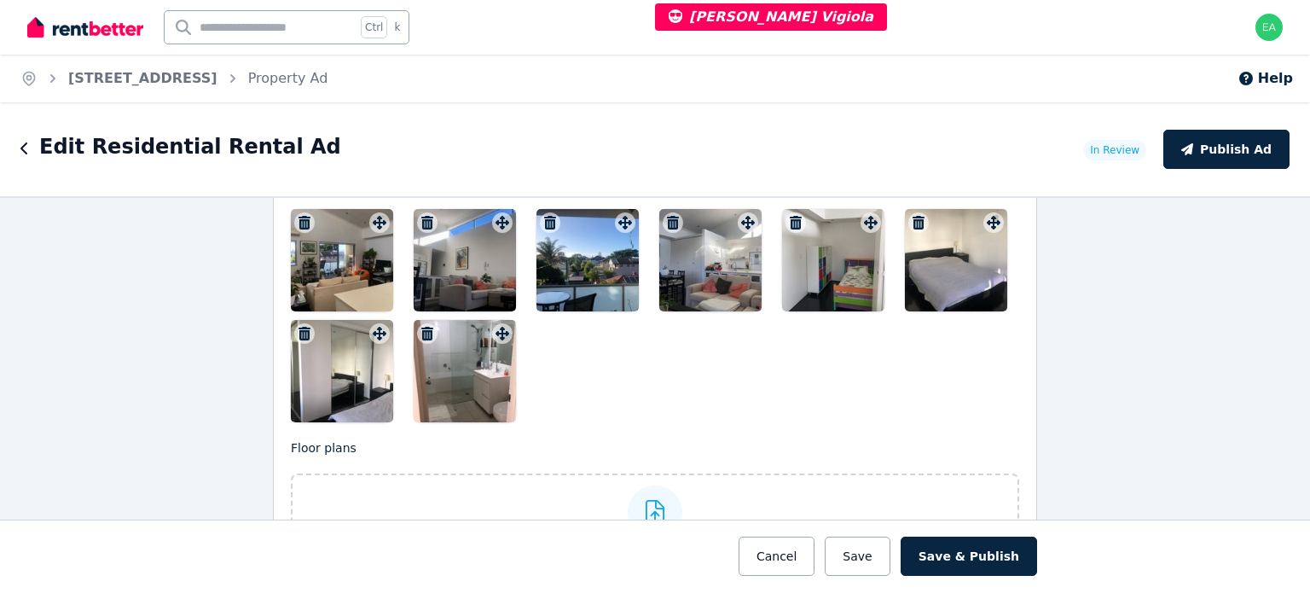
click at [324, 270] on div at bounding box center [342, 260] width 102 height 102
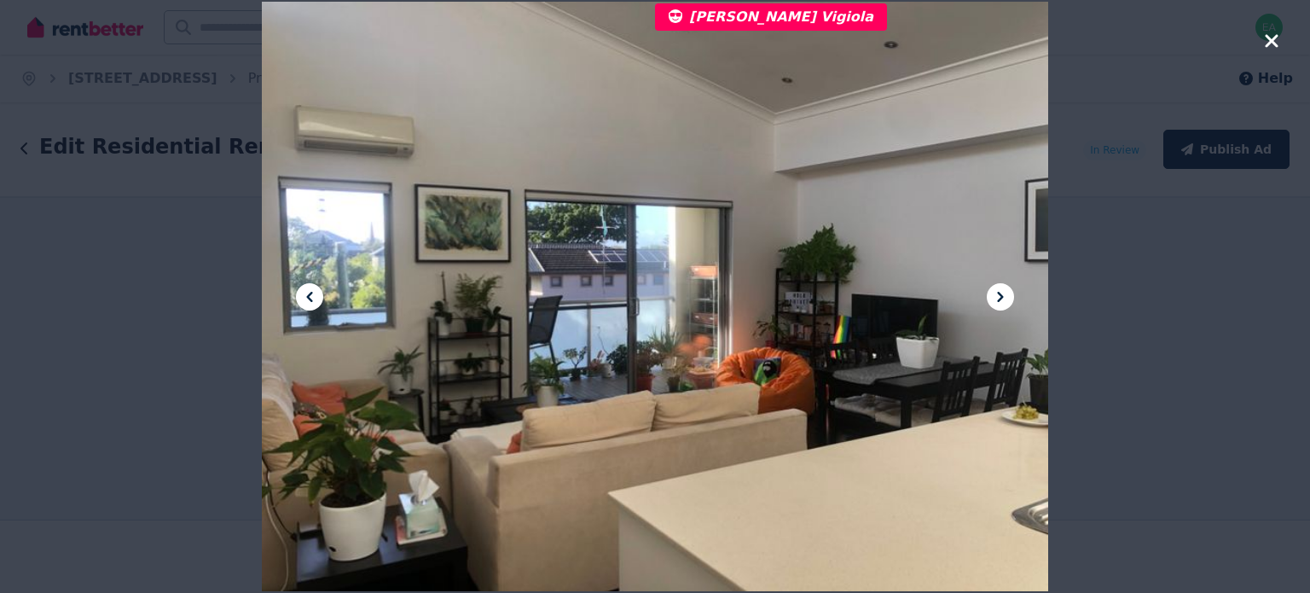
click at [1000, 298] on icon at bounding box center [1000, 297] width 6 height 10
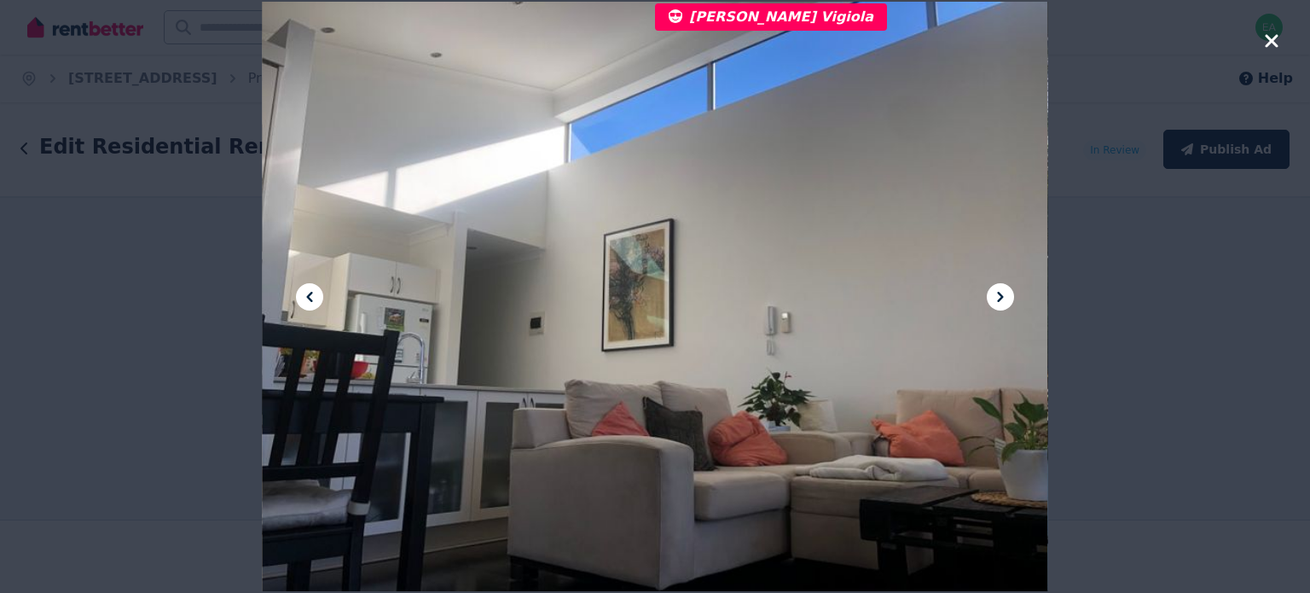
click at [1000, 298] on icon at bounding box center [1000, 297] width 6 height 10
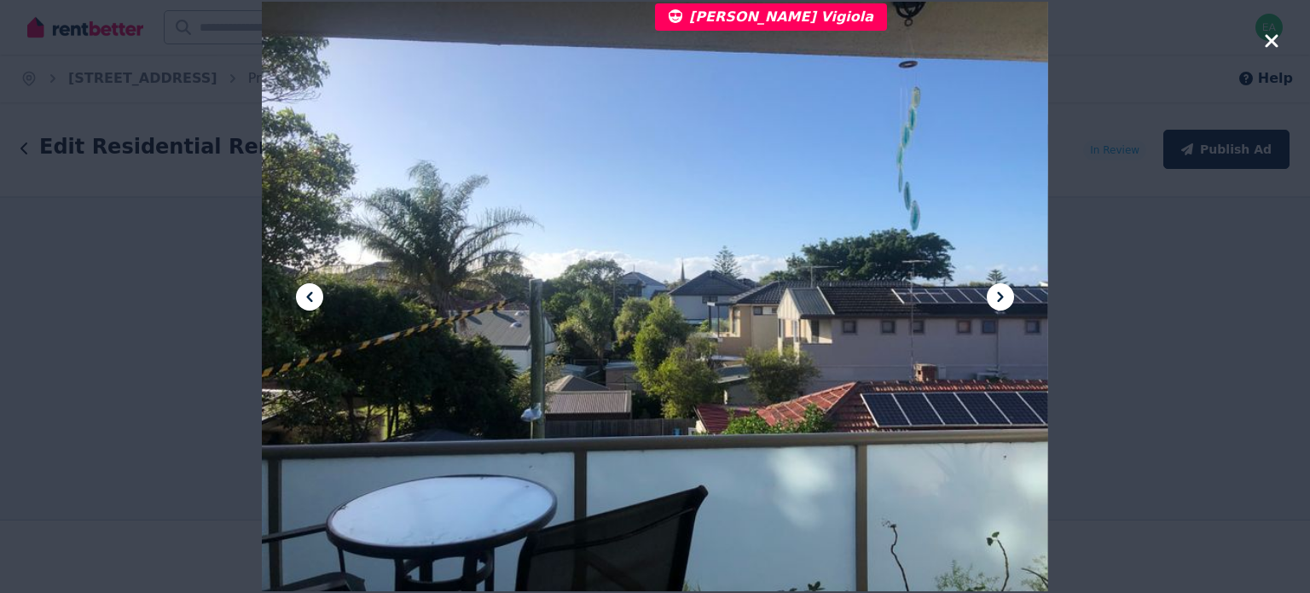
click at [1000, 298] on icon at bounding box center [1000, 297] width 6 height 10
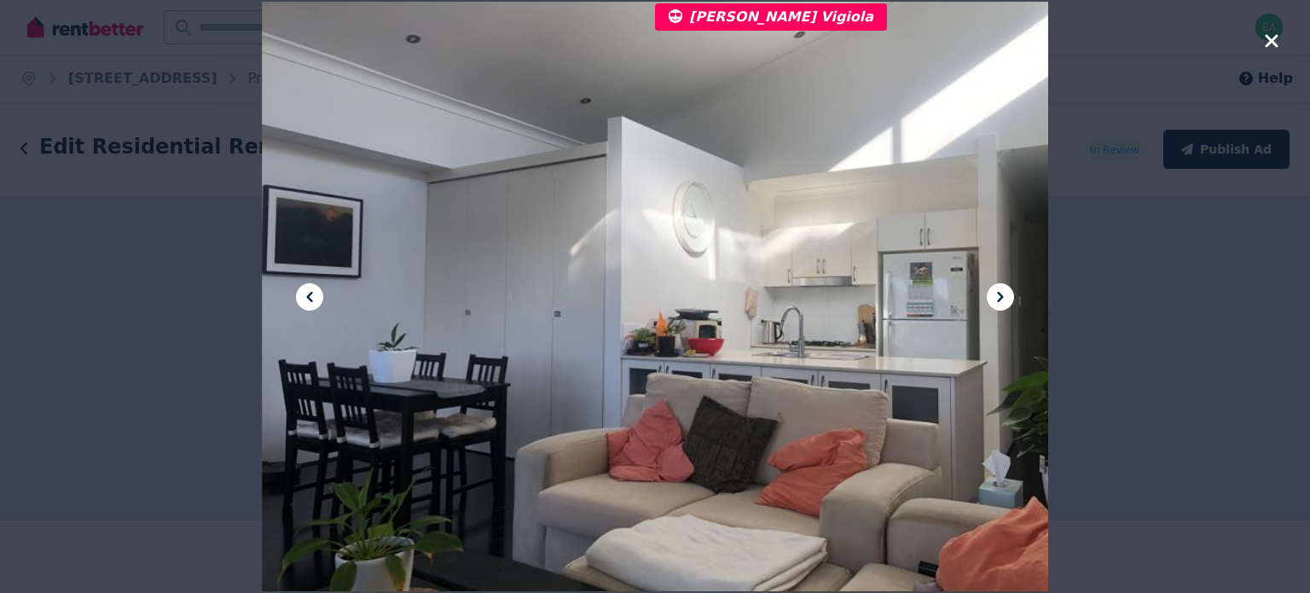
click at [1000, 298] on icon at bounding box center [1000, 297] width 6 height 10
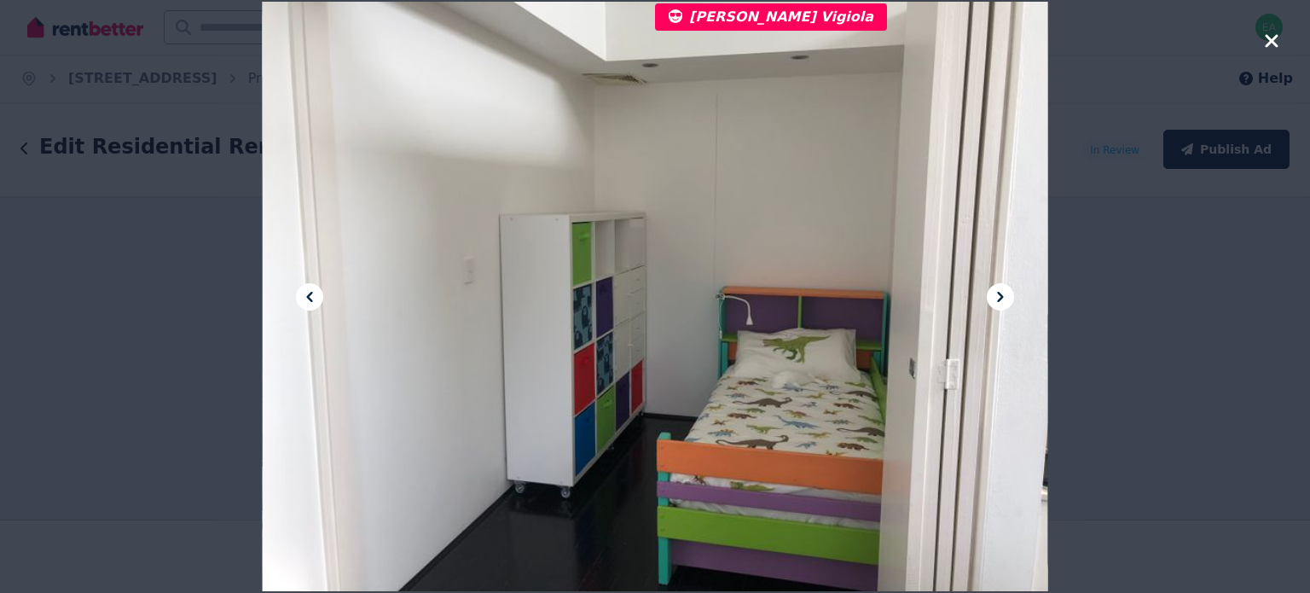
click at [1000, 298] on icon at bounding box center [1000, 297] width 6 height 10
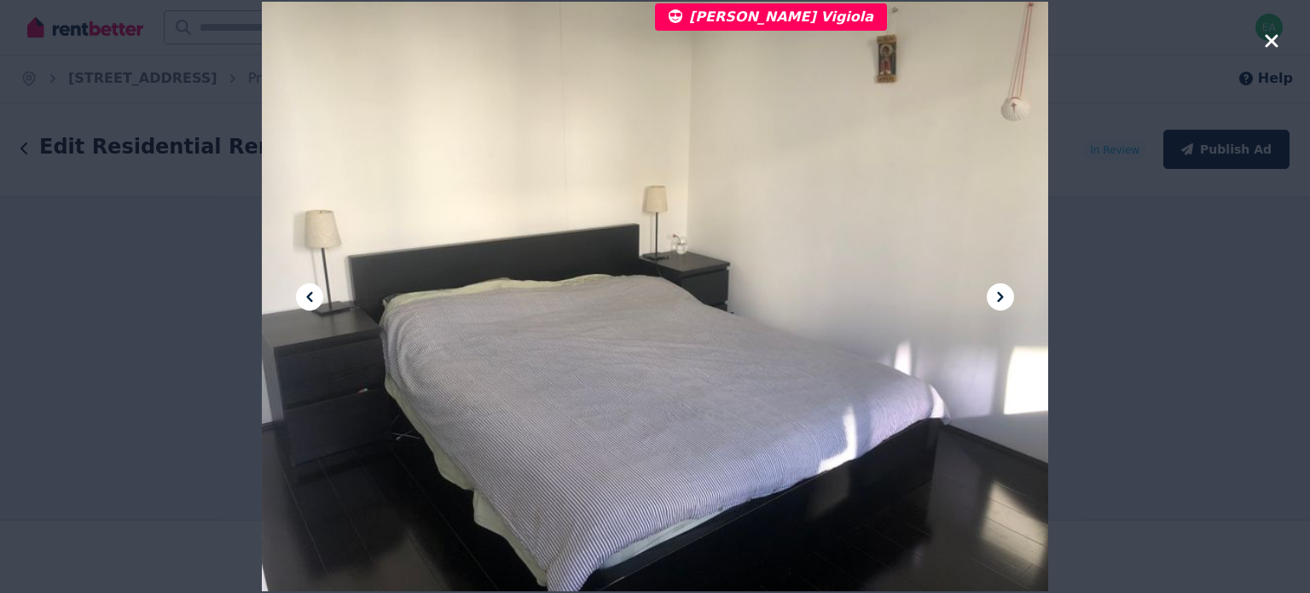
click at [1000, 298] on icon at bounding box center [1000, 297] width 6 height 10
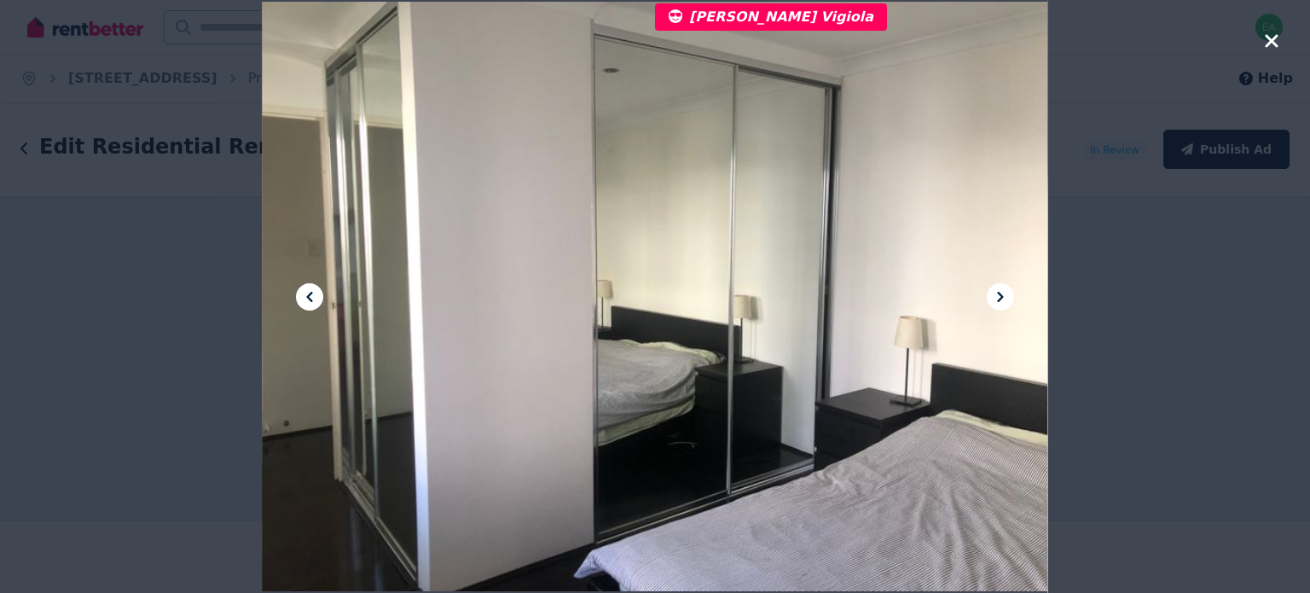
click at [1000, 298] on icon at bounding box center [1000, 297] width 6 height 10
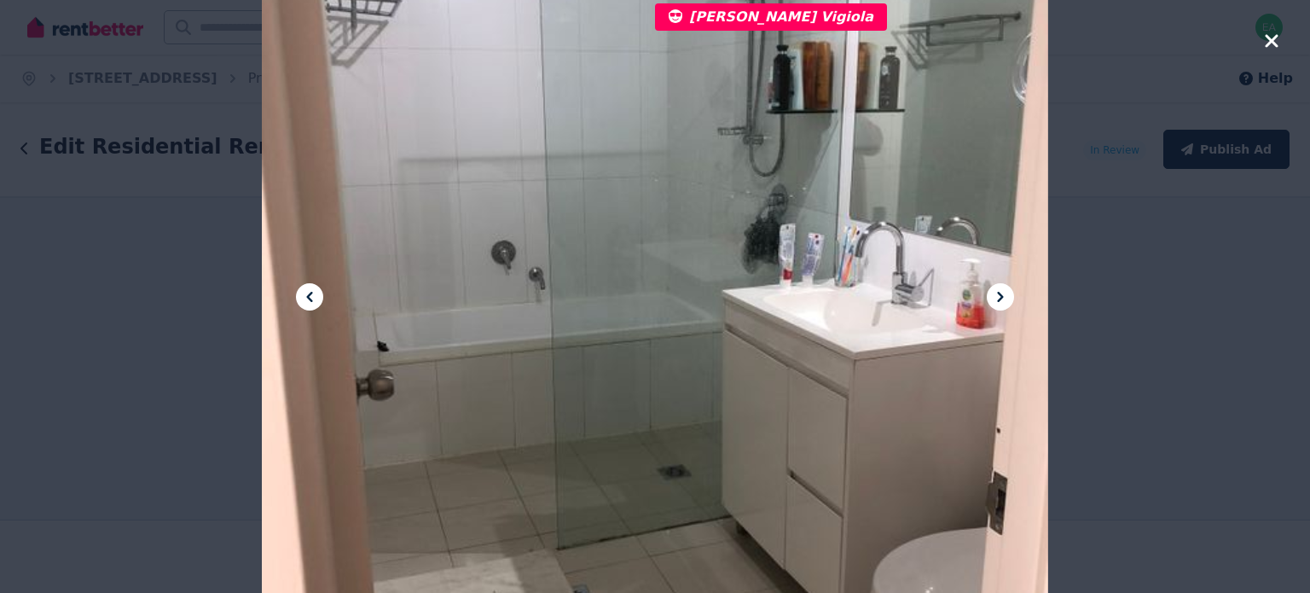
click at [1000, 298] on icon at bounding box center [1000, 297] width 6 height 10
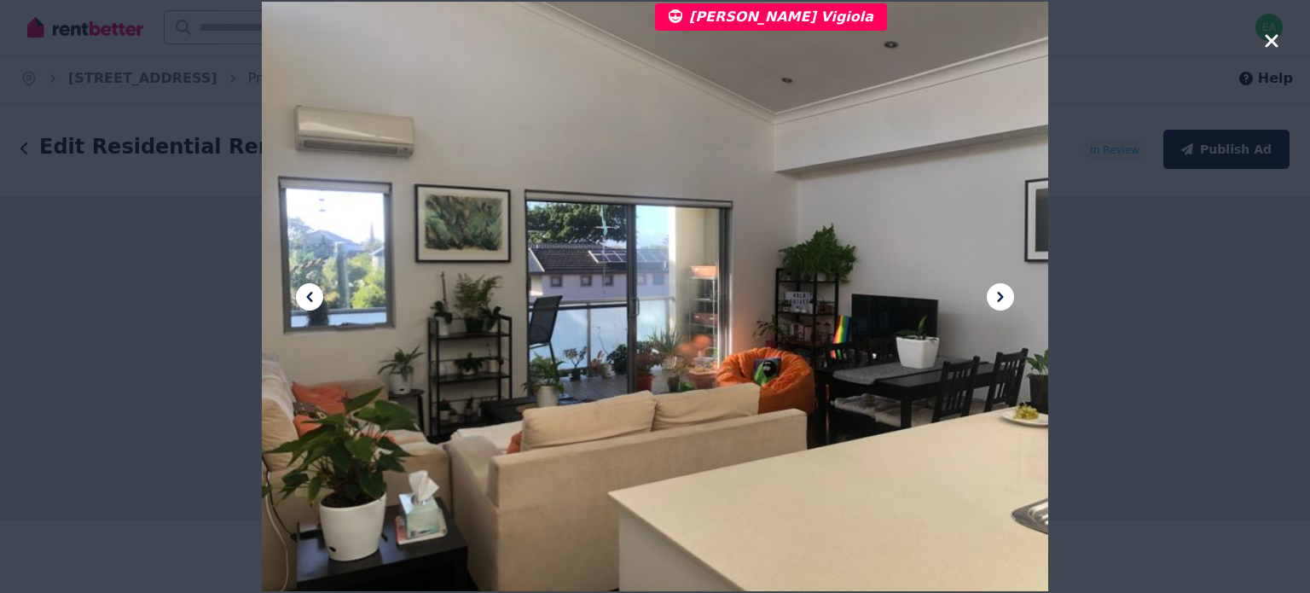
click at [1000, 298] on icon at bounding box center [1000, 297] width 6 height 10
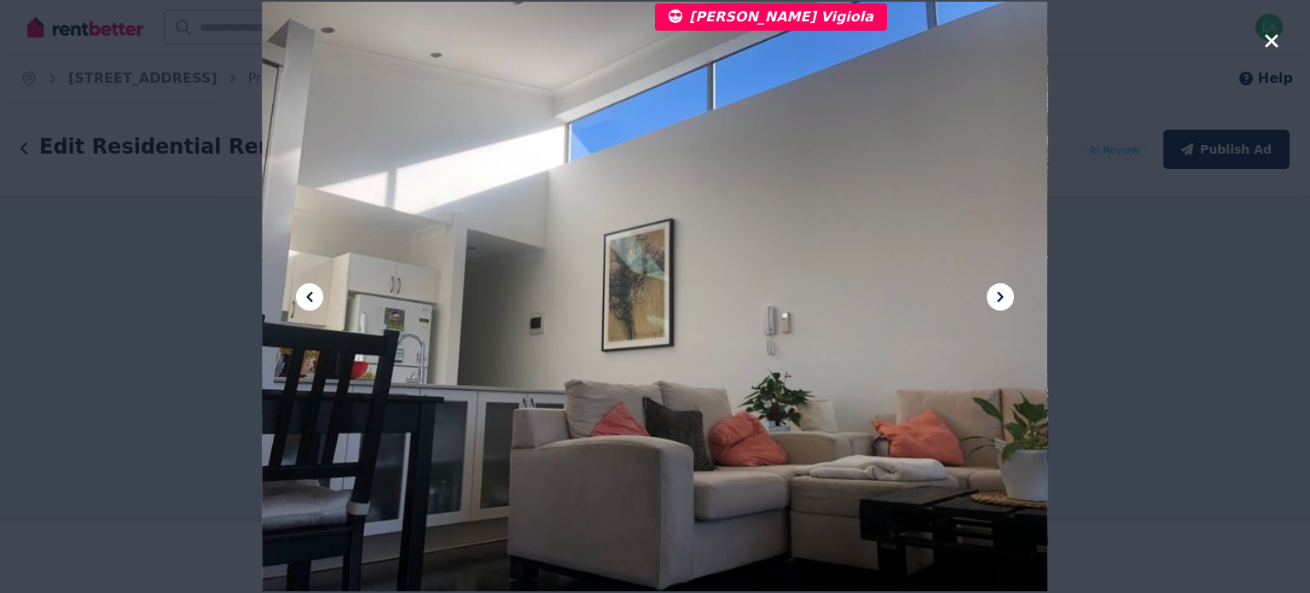
click at [1269, 41] on icon "button" at bounding box center [1271, 41] width 15 height 20
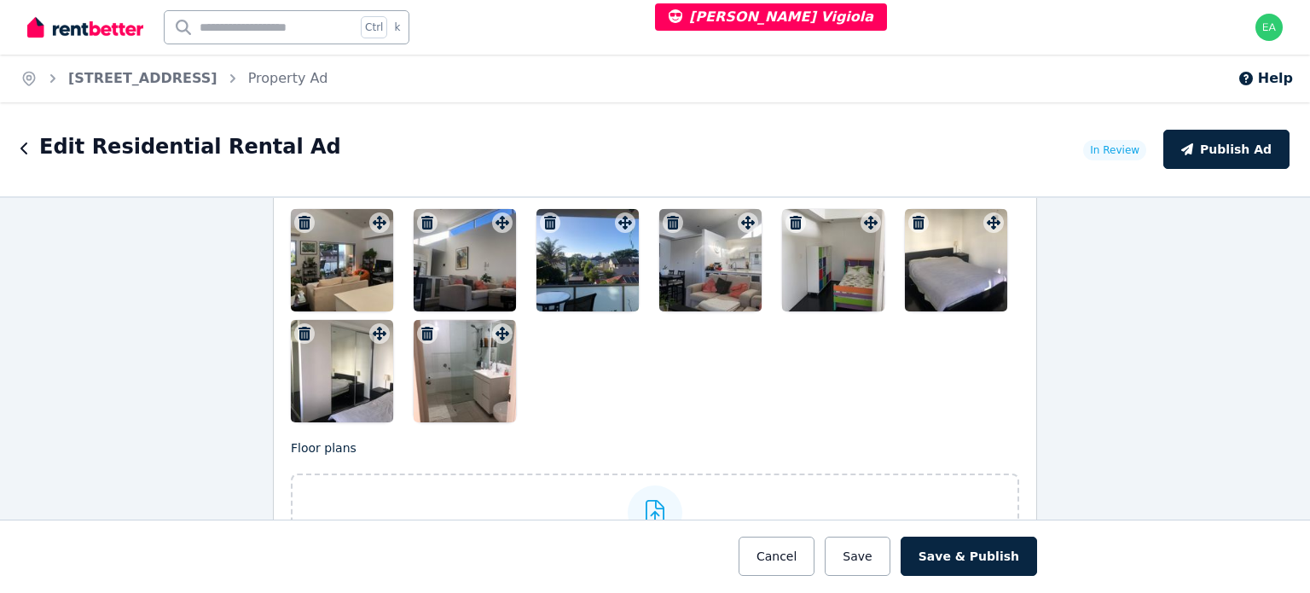
scroll to position [2218, 0]
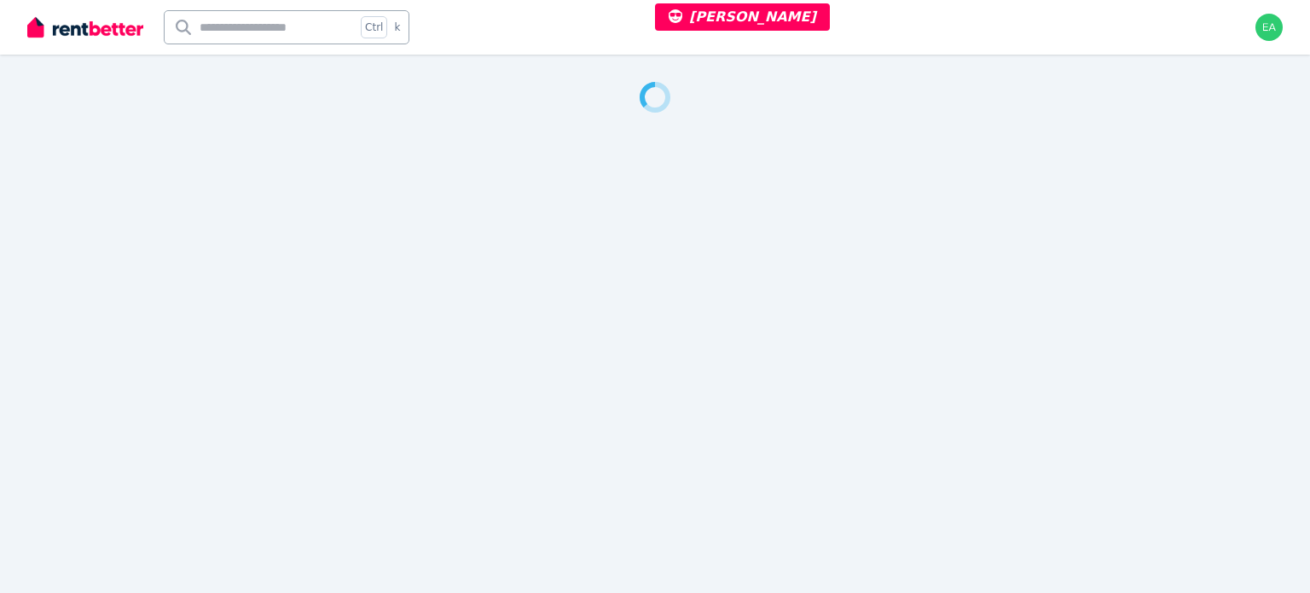
select select "***"
select select "**********"
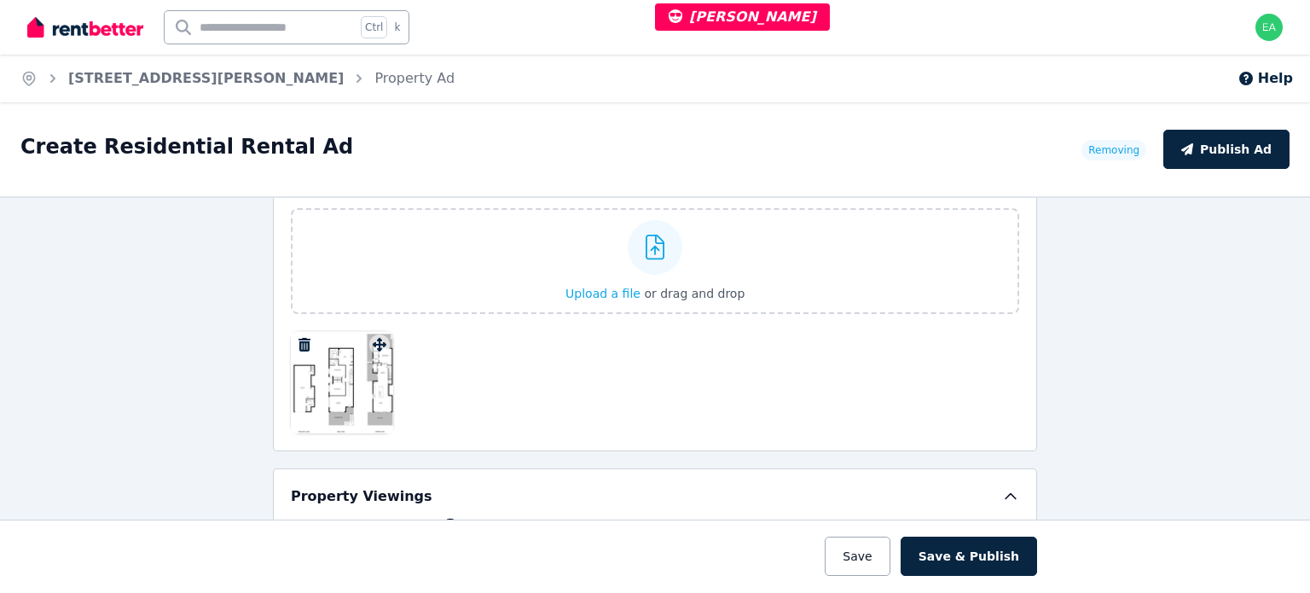
scroll to position [2016, 0]
